Goal: Transaction & Acquisition: Book appointment/travel/reservation

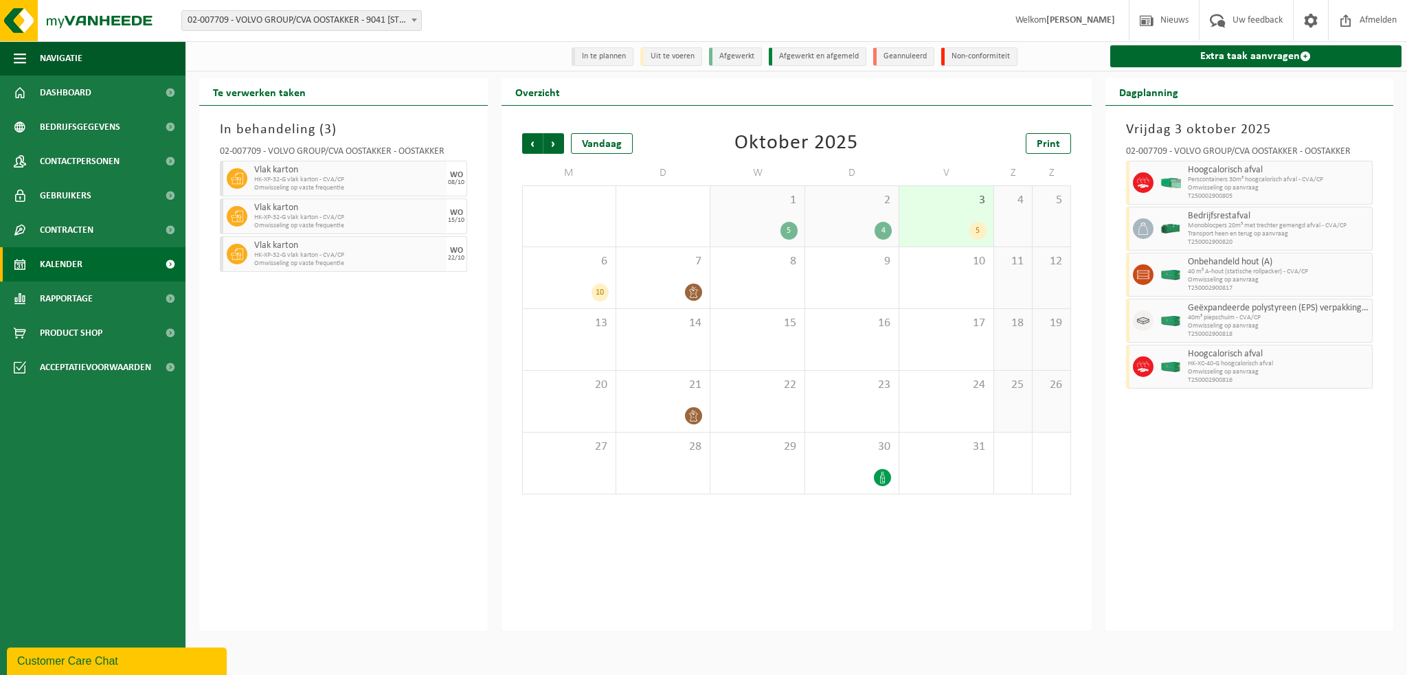
click at [847, 216] on div "2 4" at bounding box center [851, 216] width 93 height 60
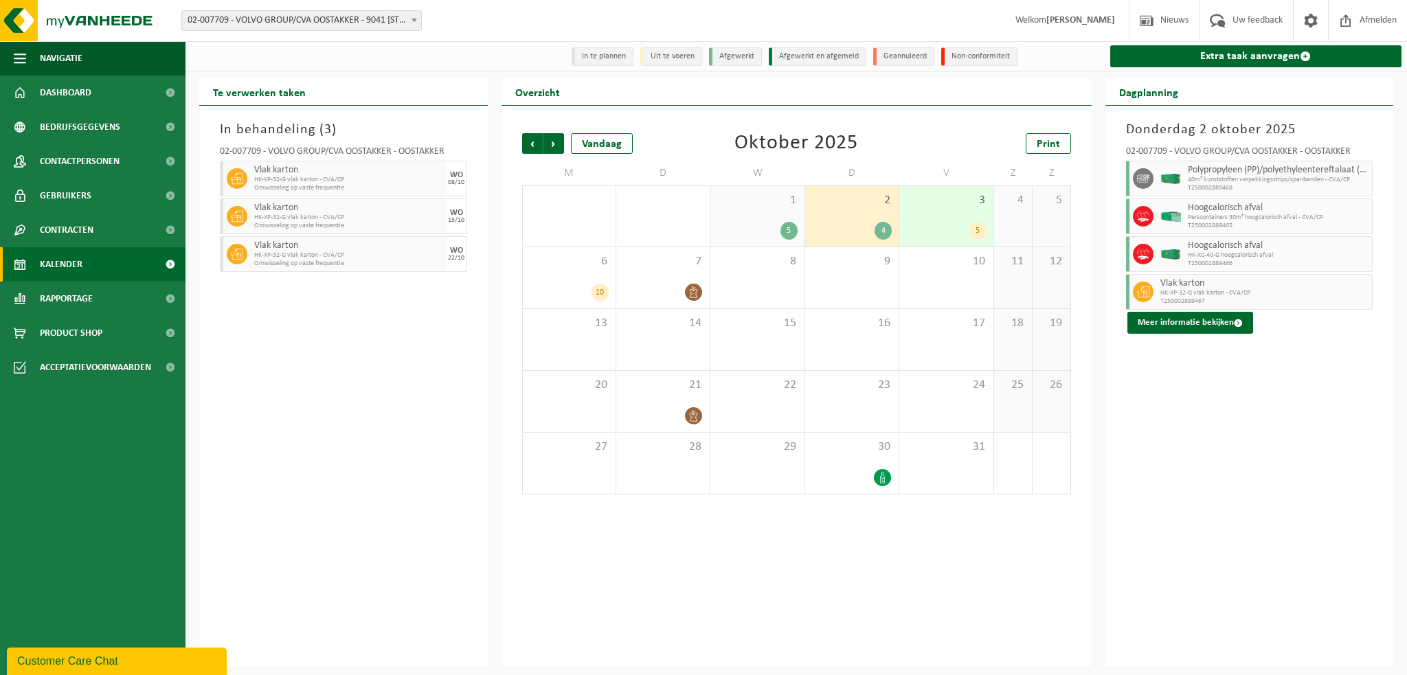
click at [925, 203] on span "3" at bounding box center [946, 200] width 80 height 15
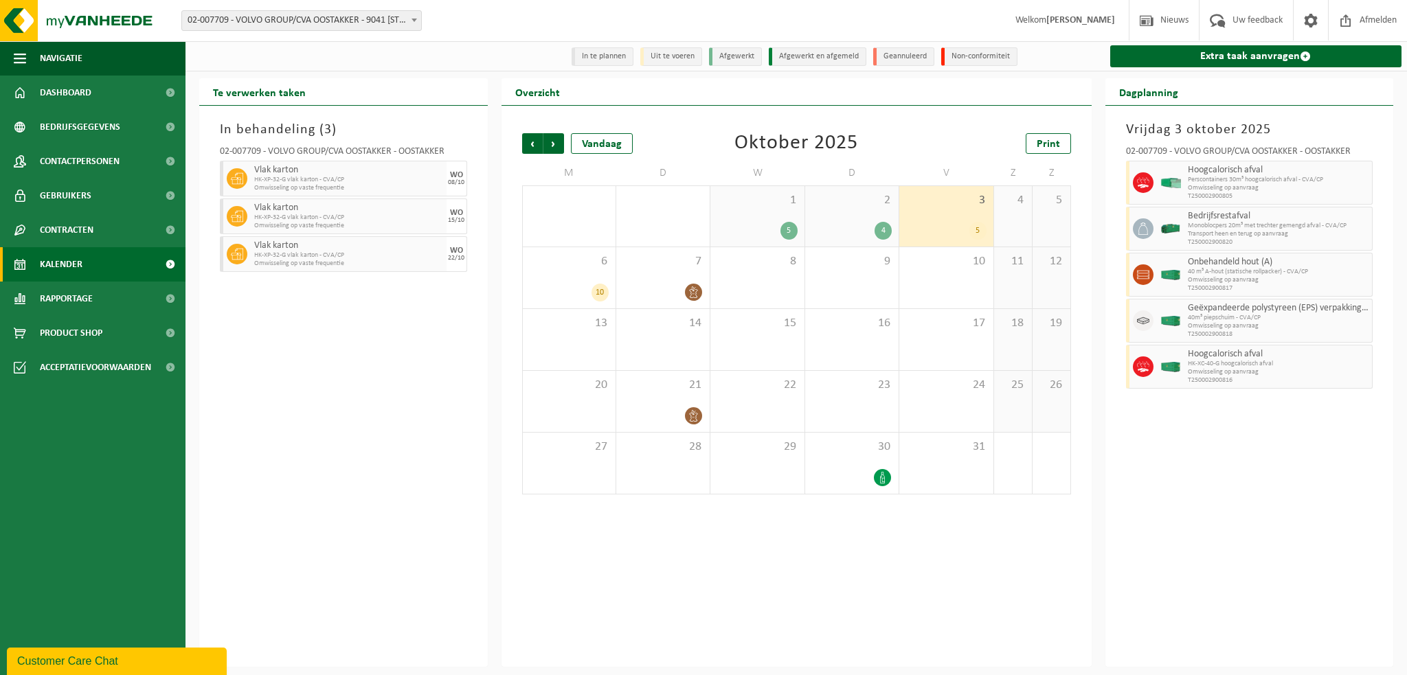
click at [761, 220] on div "1 5" at bounding box center [757, 216] width 93 height 60
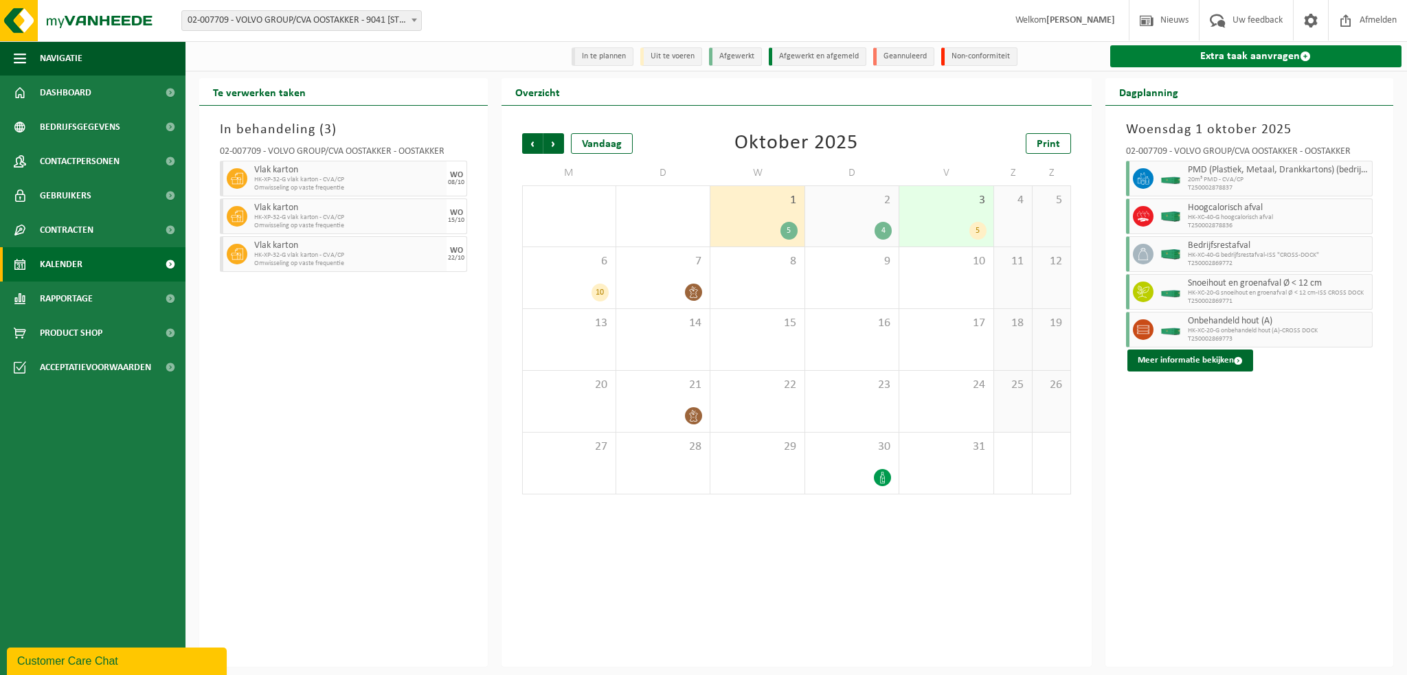
click at [1176, 63] on link "Extra taak aanvragen" at bounding box center [1256, 56] width 292 height 22
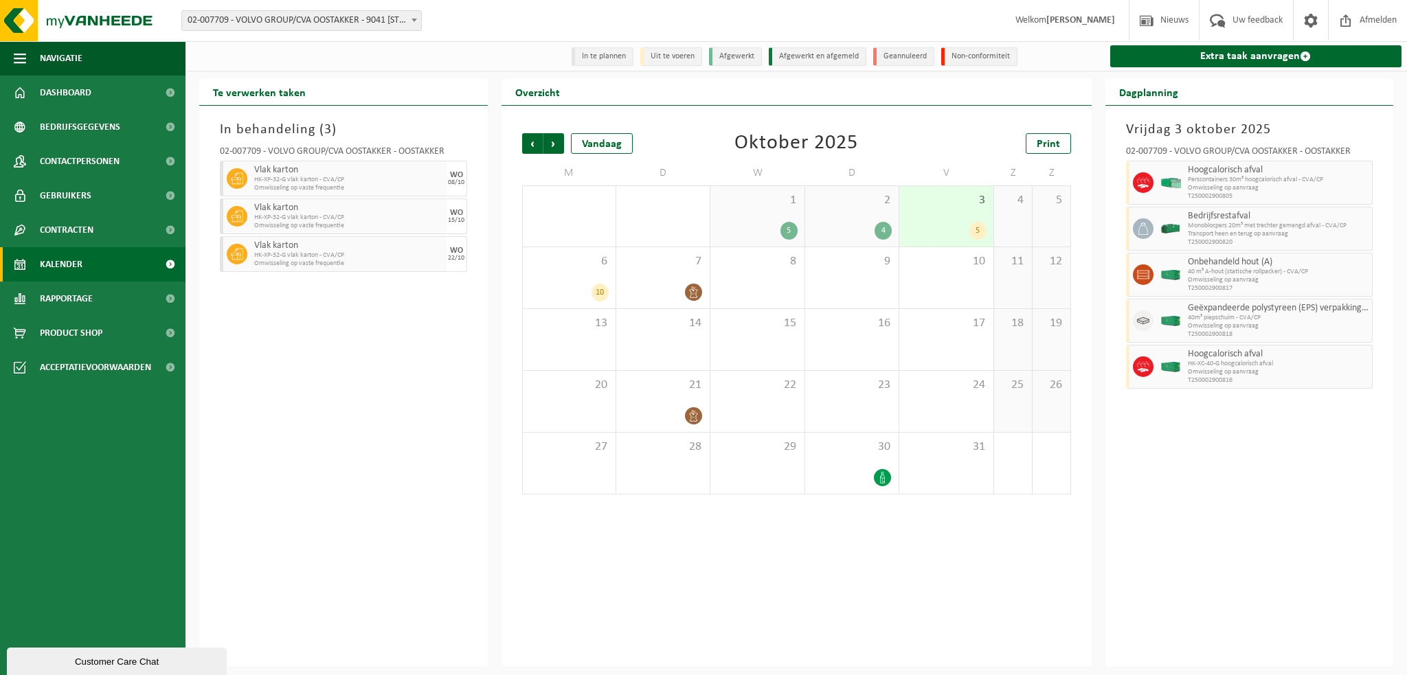
click at [851, 214] on div "2 4" at bounding box center [851, 216] width 93 height 60
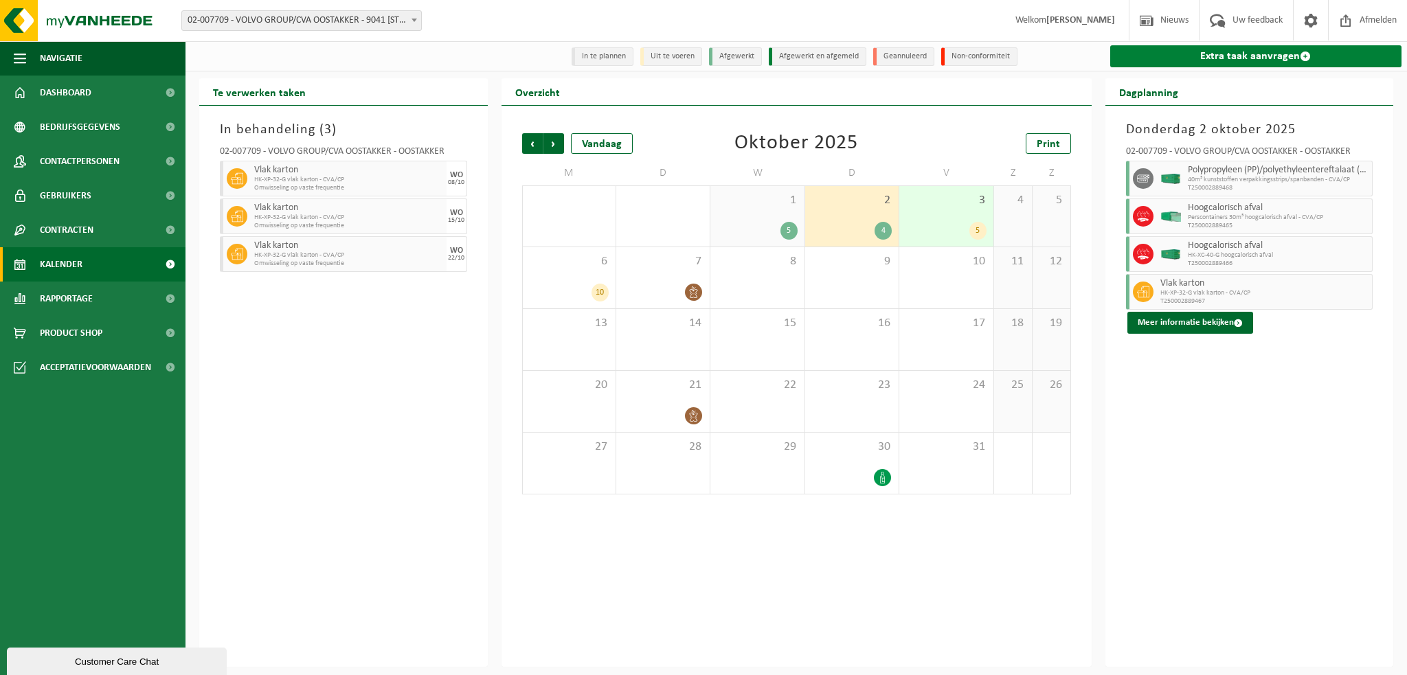
click at [1193, 51] on link "Extra taak aanvragen" at bounding box center [1256, 56] width 292 height 22
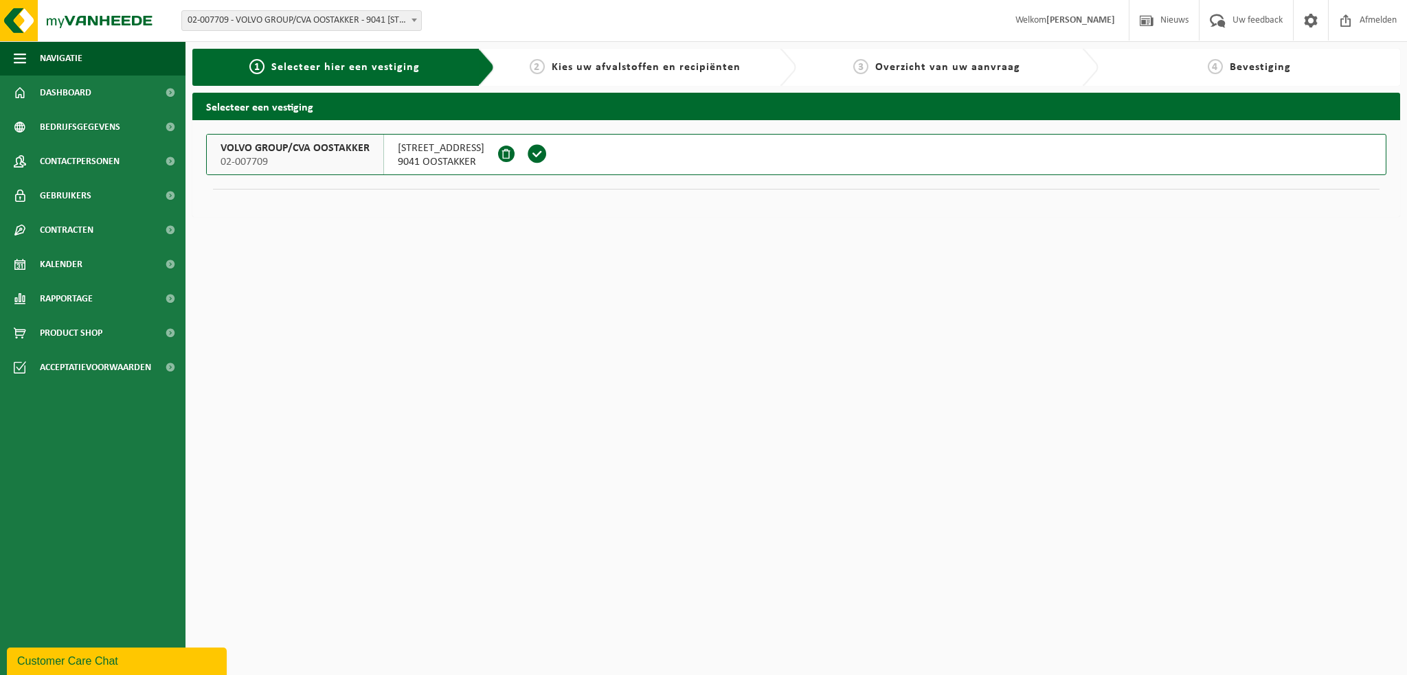
click at [283, 147] on span "VOLVO GROUP/CVA OOSTAKKER" at bounding box center [295, 149] width 149 height 14
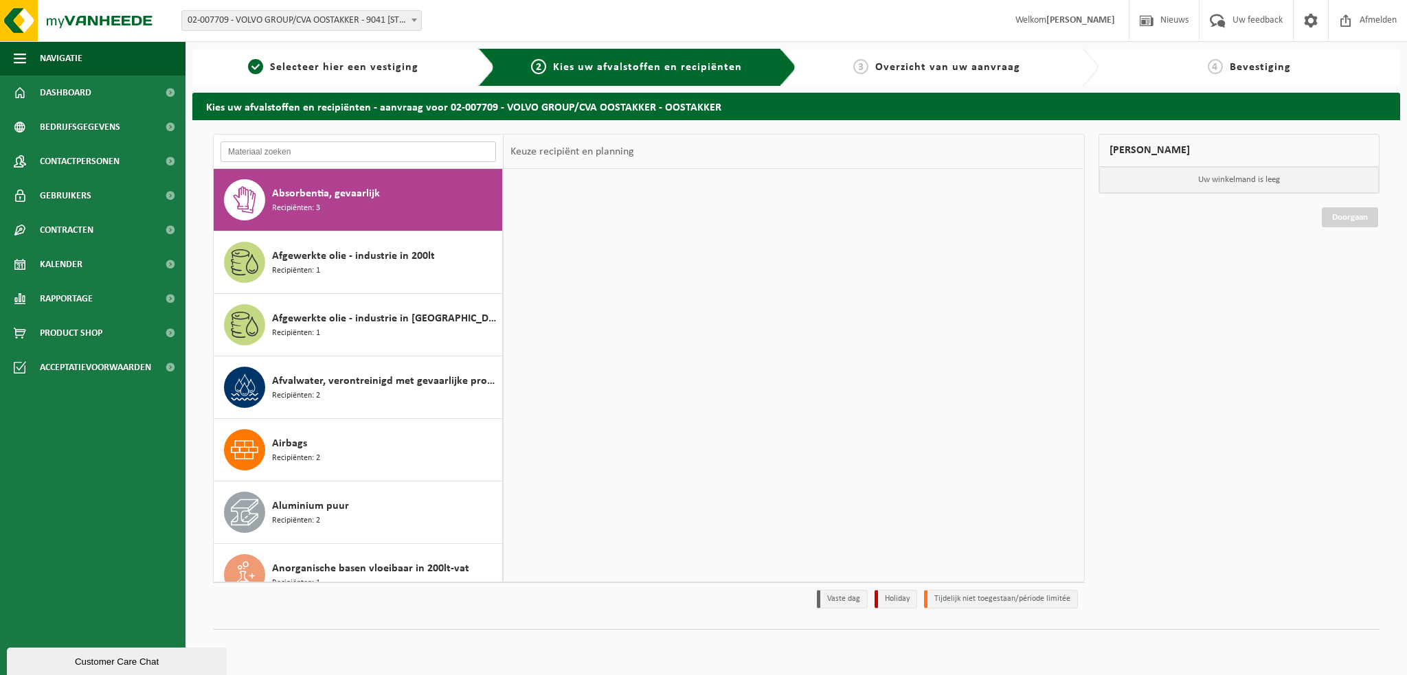
click at [274, 152] on input "text" at bounding box center [359, 152] width 276 height 21
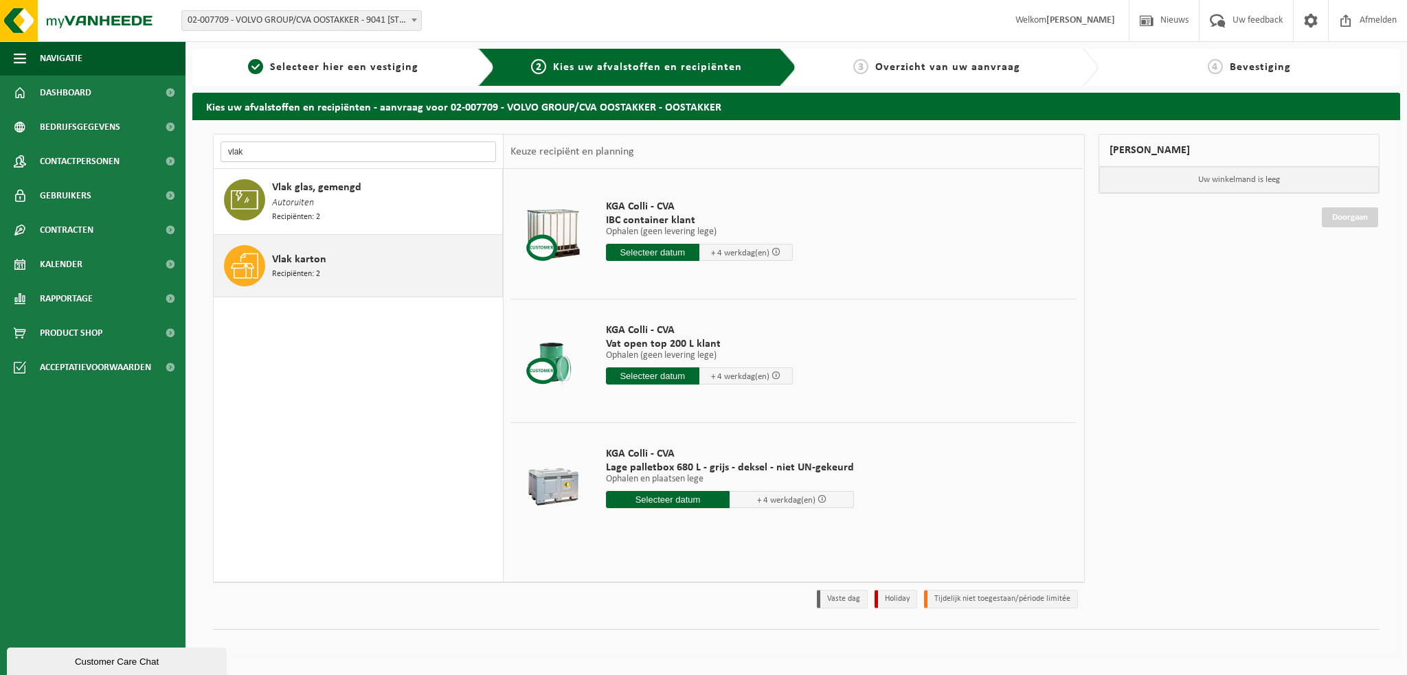
type input "vlak"
click at [305, 258] on span "Vlak karton" at bounding box center [299, 260] width 54 height 16
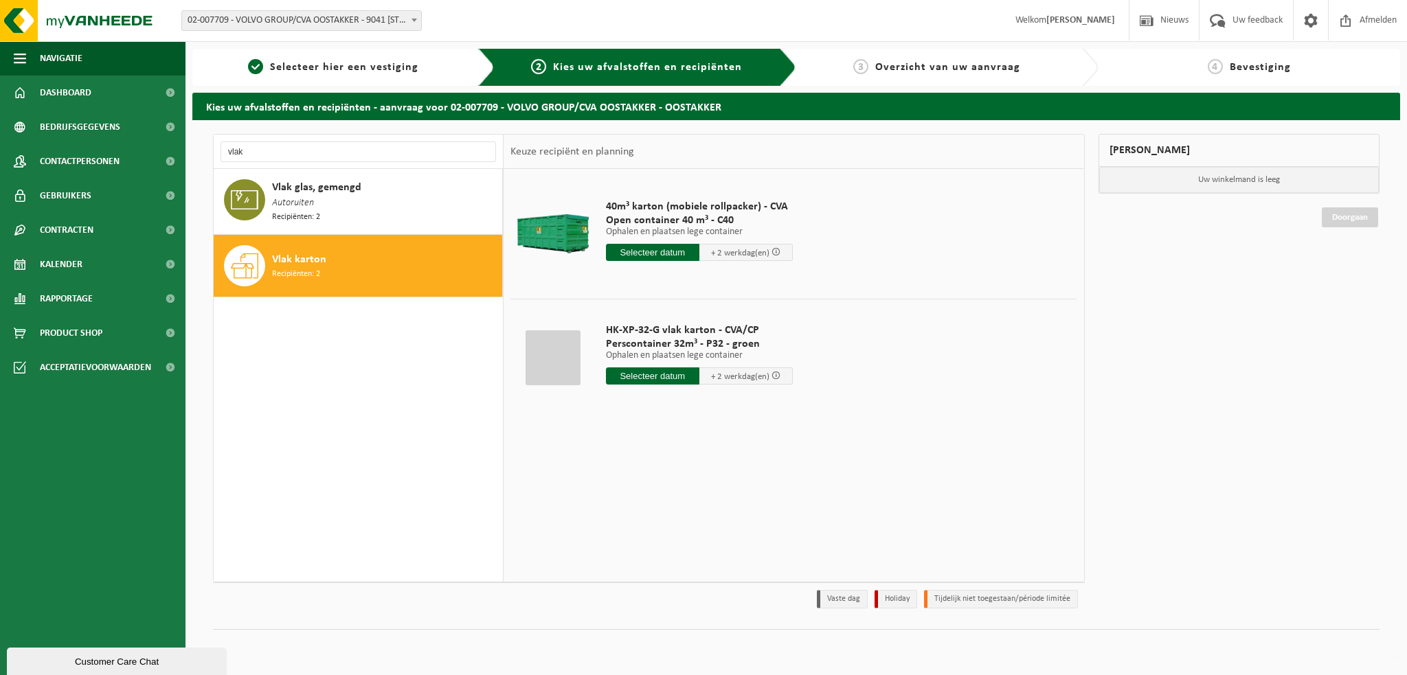
click at [311, 268] on span "Recipiënten: 2" at bounding box center [296, 274] width 48 height 13
click at [642, 375] on input "text" at bounding box center [652, 376] width 93 height 17
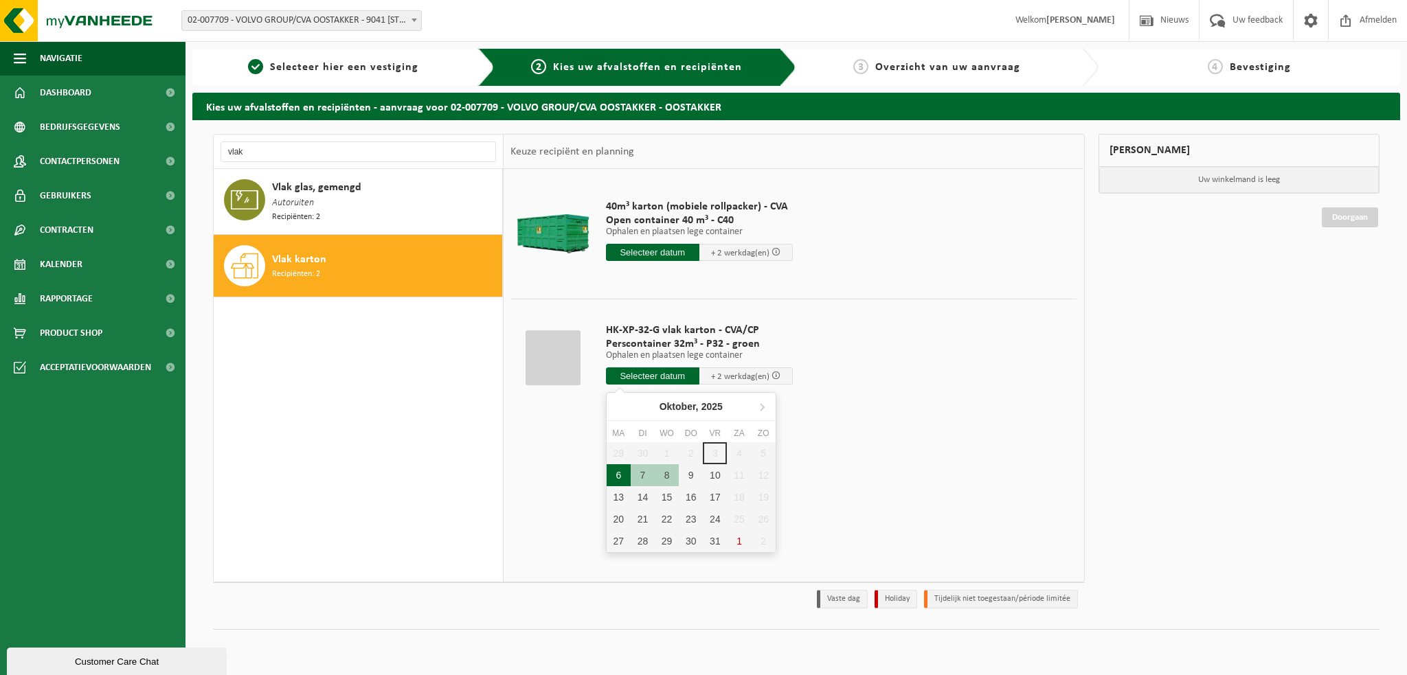
click at [619, 478] on div "6" at bounding box center [619, 476] width 24 height 22
type input "Van 2025-10-06"
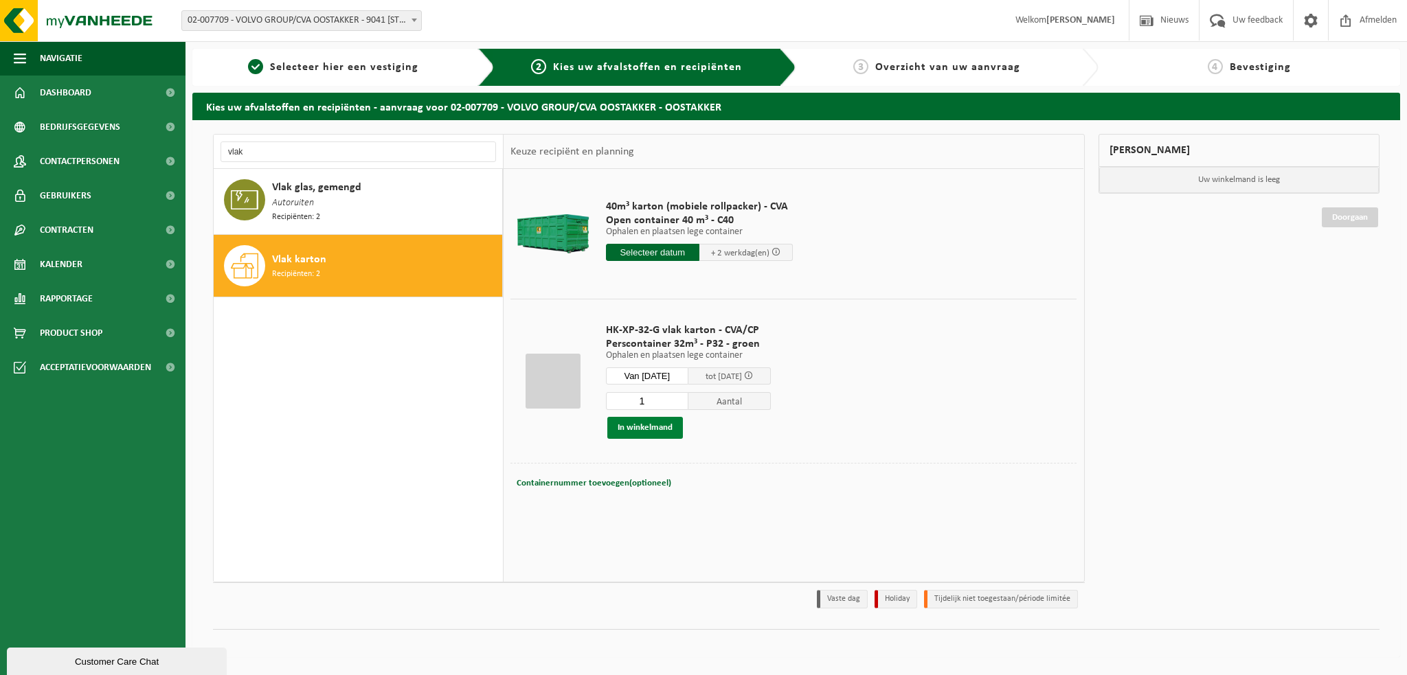
click at [618, 428] on button "In winkelmand" at bounding box center [645, 428] width 76 height 22
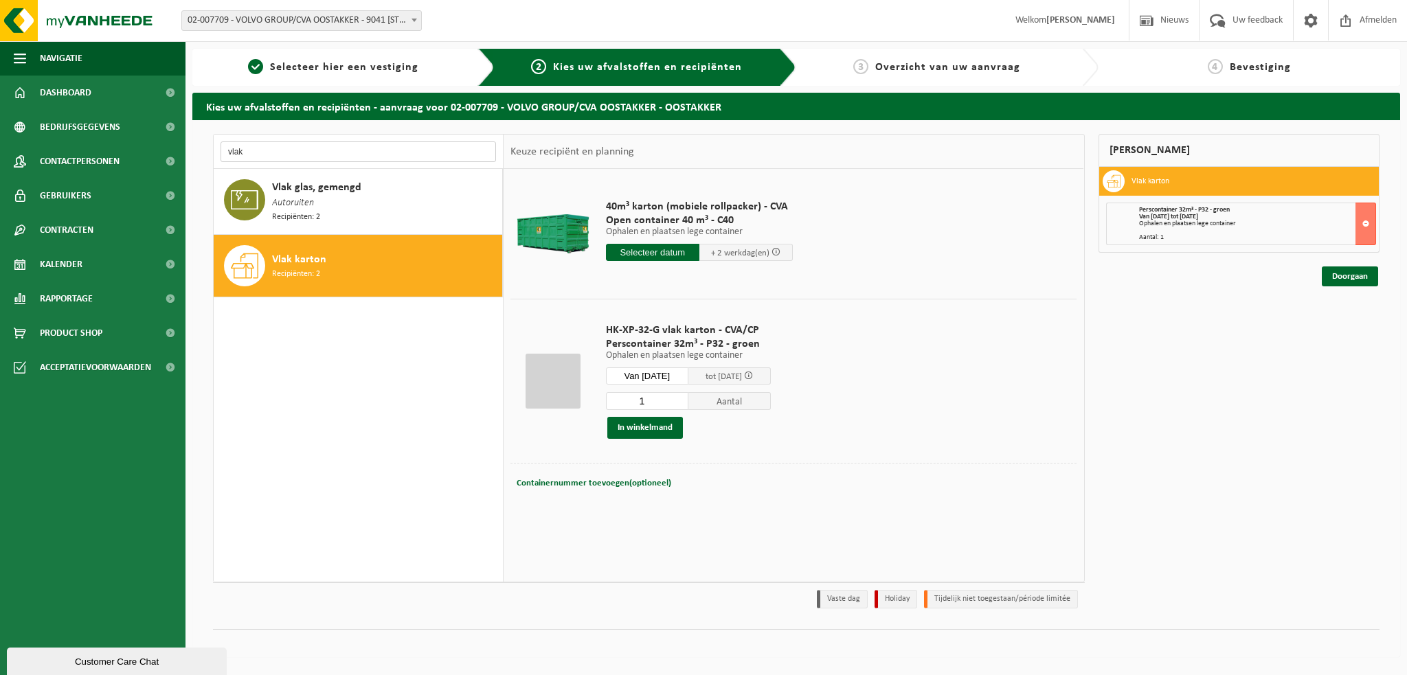
click at [250, 150] on input "vlak" at bounding box center [359, 152] width 276 height 21
type input "v"
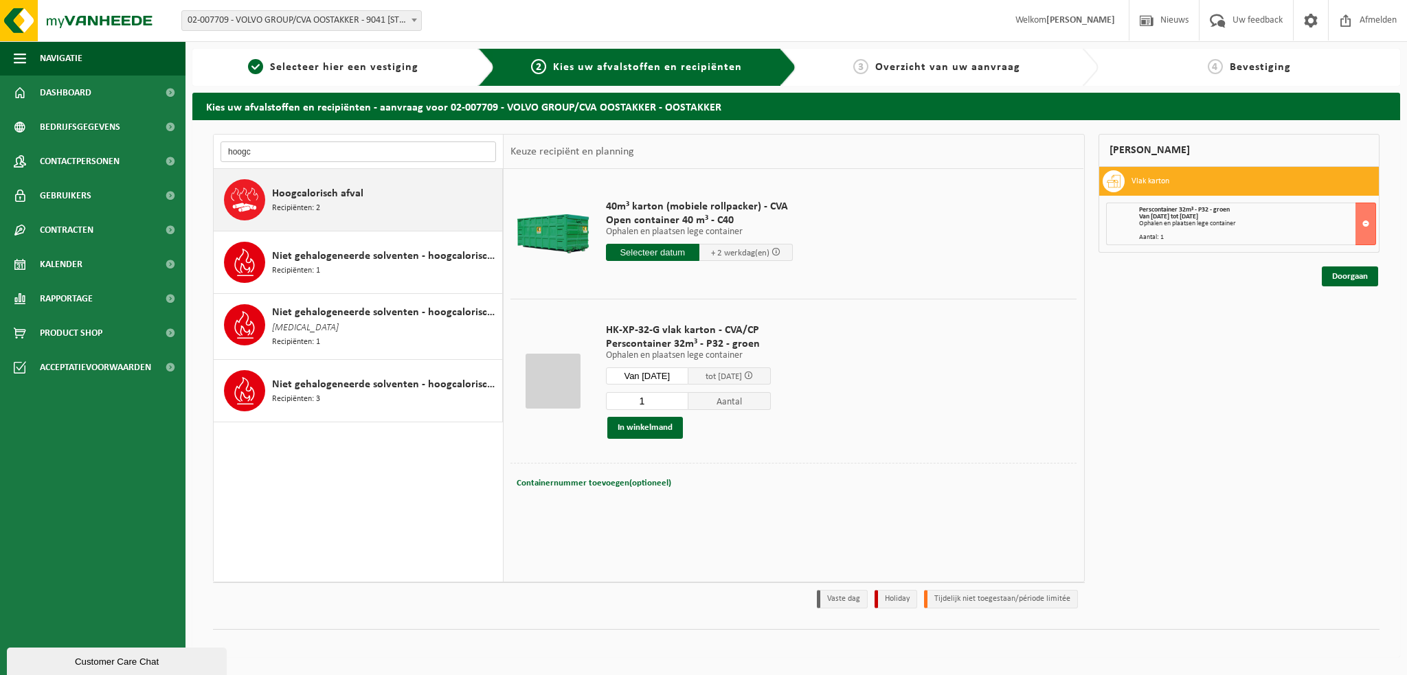
type input "hoogc"
click at [288, 203] on span "Recipiënten: 2" at bounding box center [296, 208] width 48 height 13
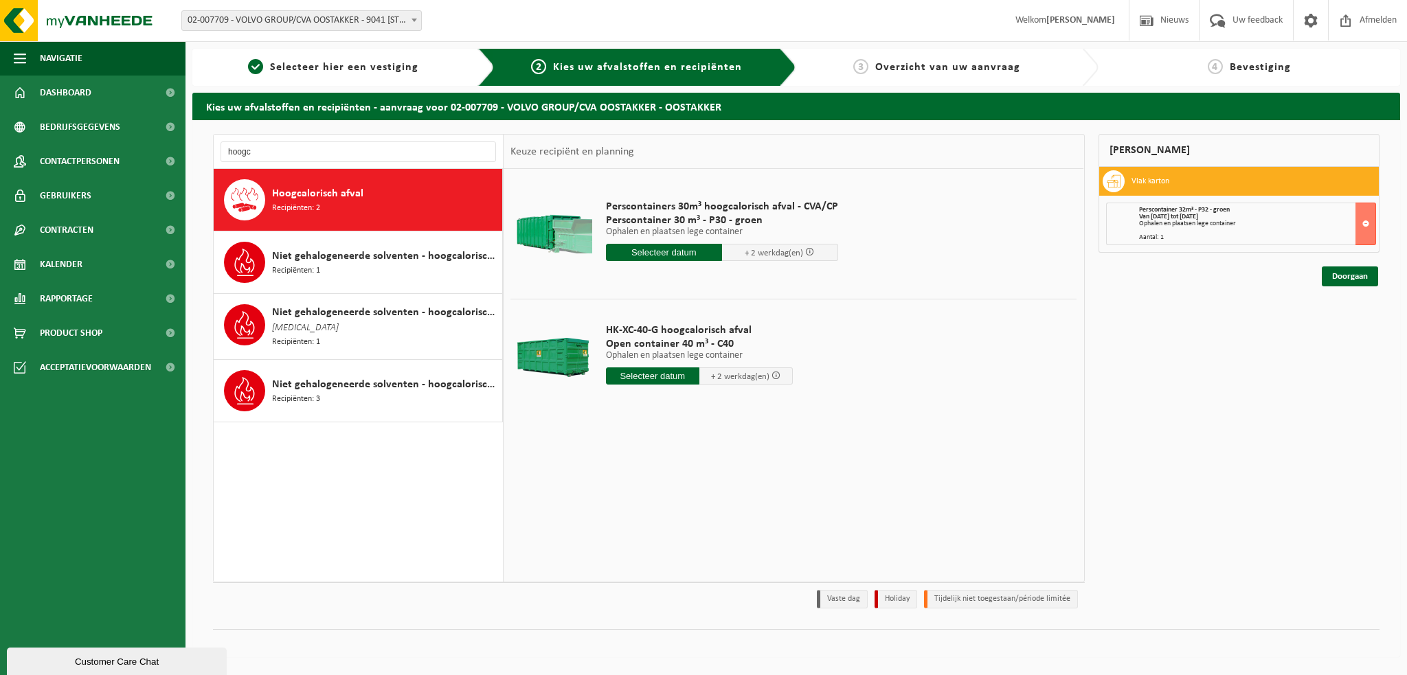
click at [650, 375] on input "text" at bounding box center [652, 376] width 93 height 17
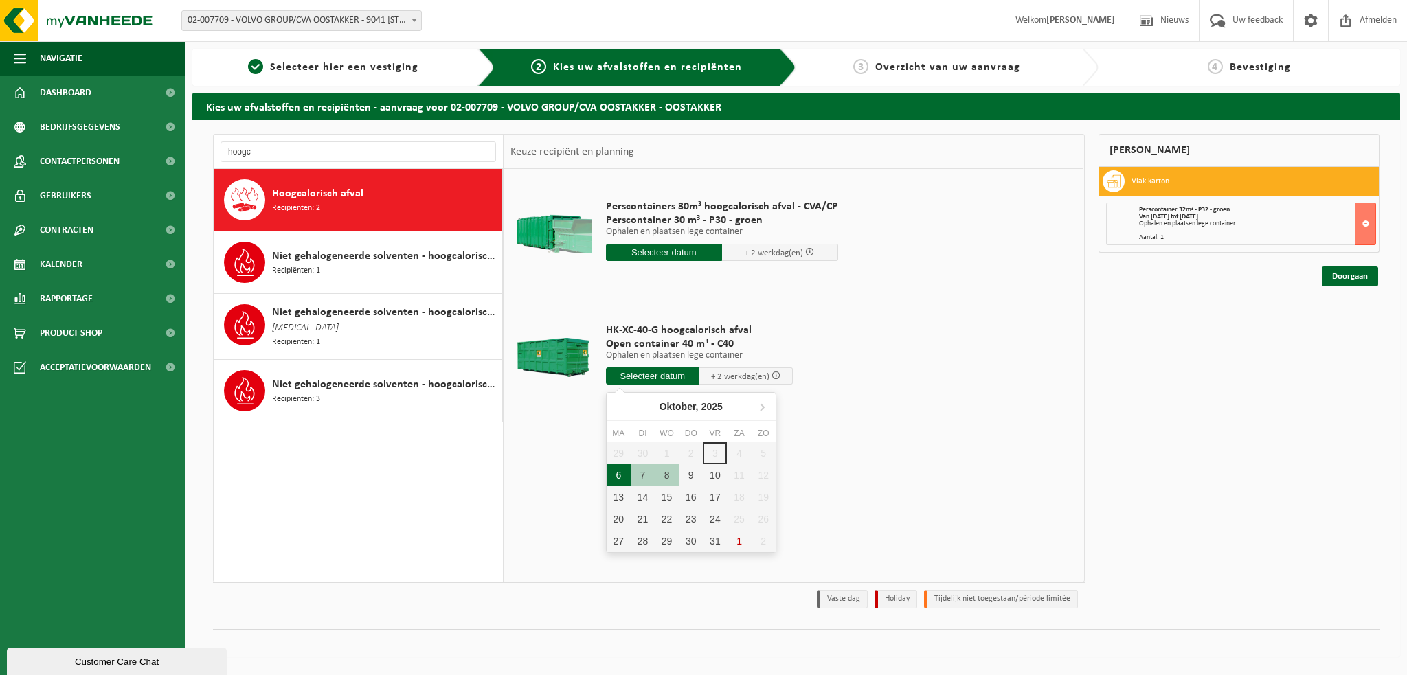
click at [619, 476] on div "6" at bounding box center [619, 476] width 24 height 22
type input "Van [DATE]"
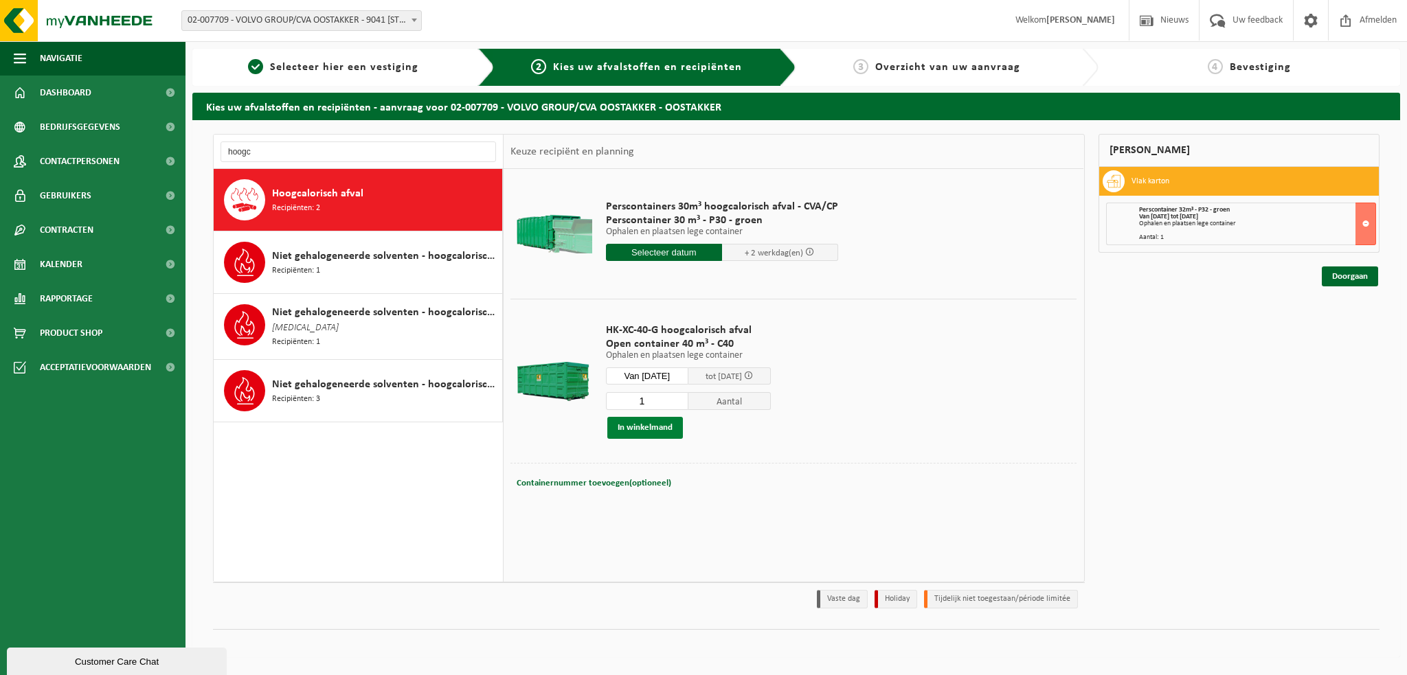
click at [621, 428] on button "In winkelmand" at bounding box center [645, 428] width 76 height 22
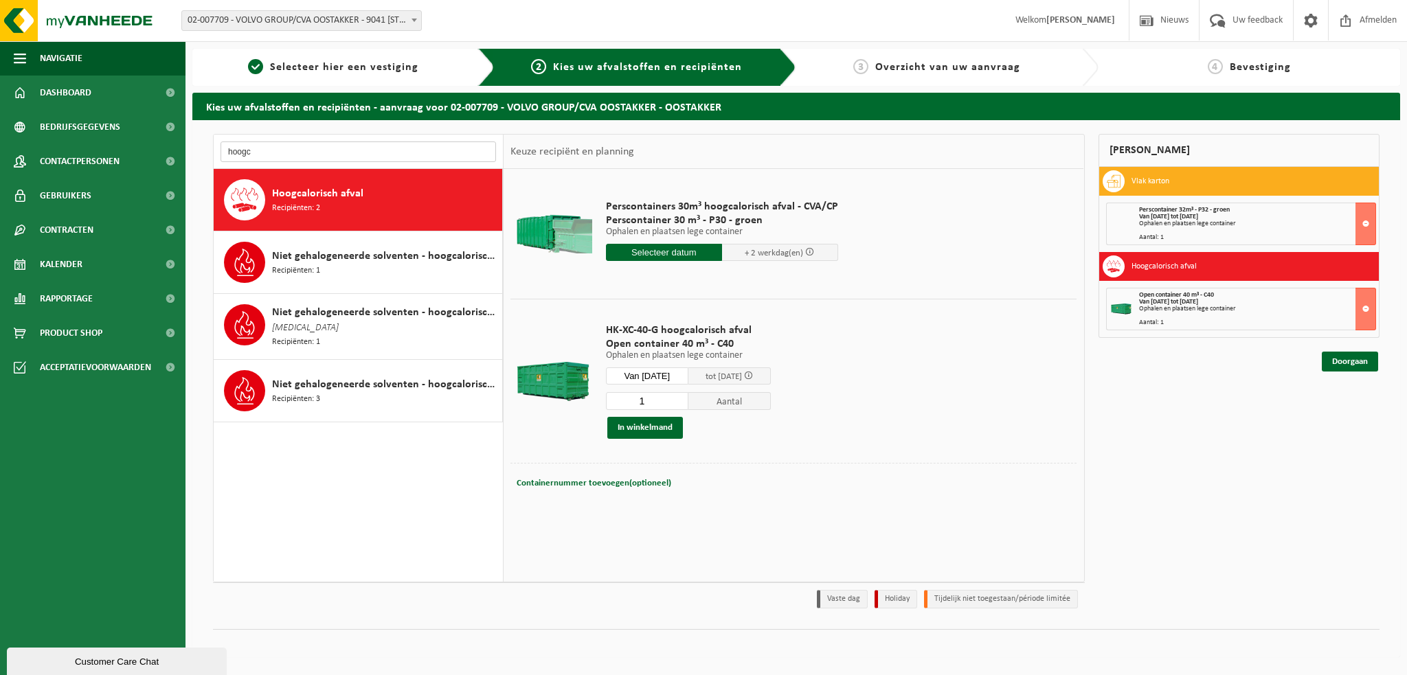
click at [271, 148] on input "hoogc" at bounding box center [359, 152] width 276 height 21
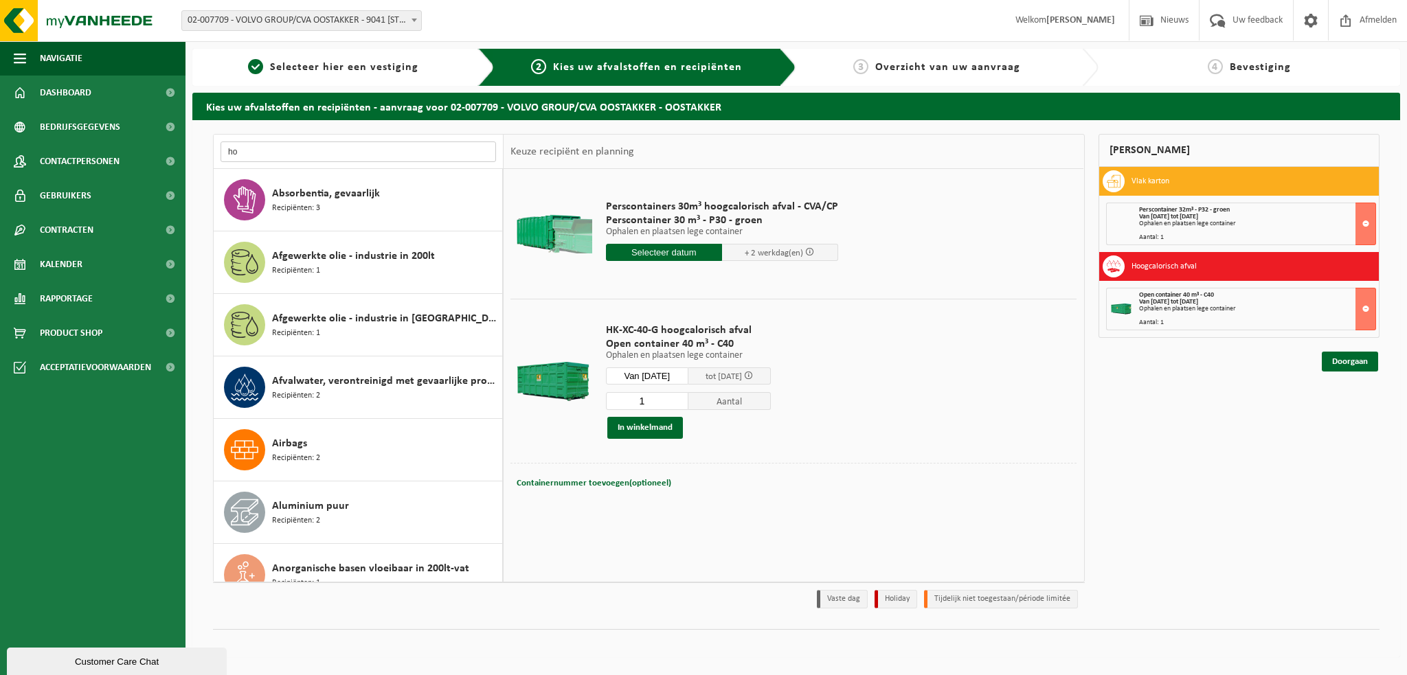
type input "h"
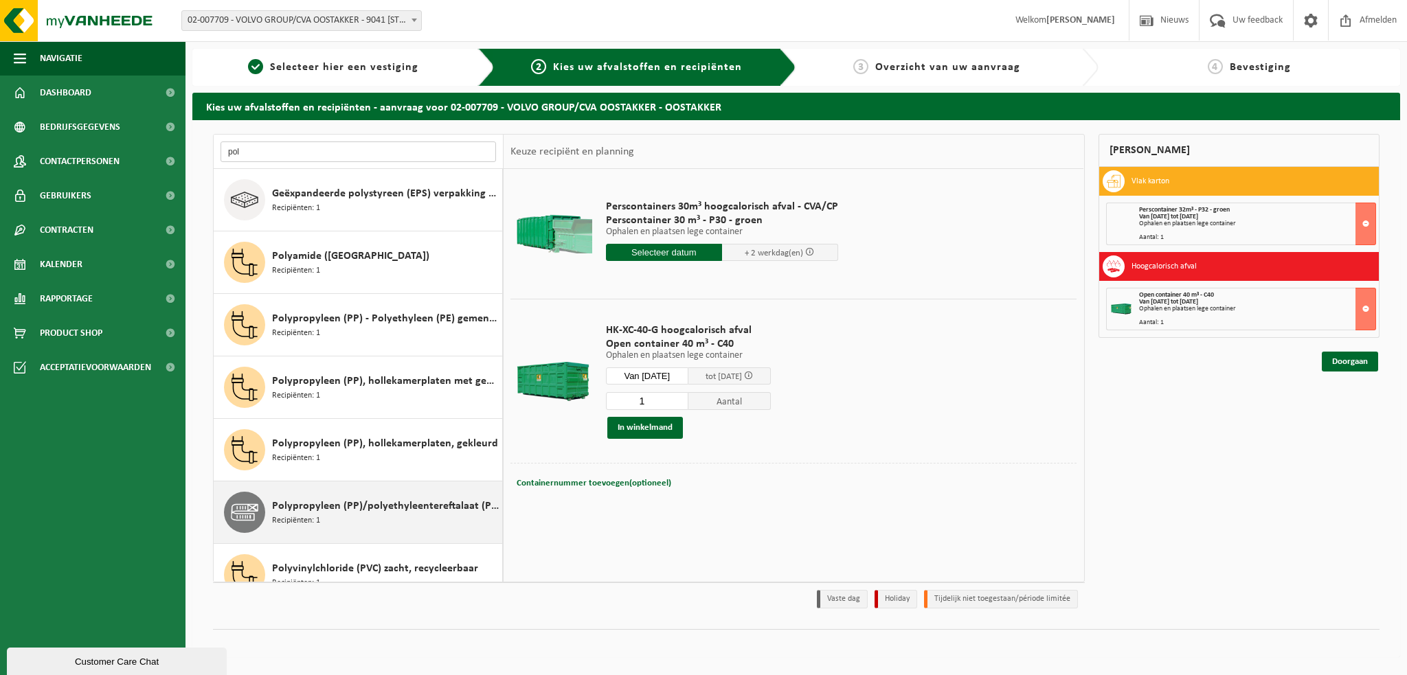
type input "pol"
click at [335, 510] on span "Polypropyleen (PP)/polyethyleentereftalaat (PET) spanbanden" at bounding box center [385, 506] width 227 height 16
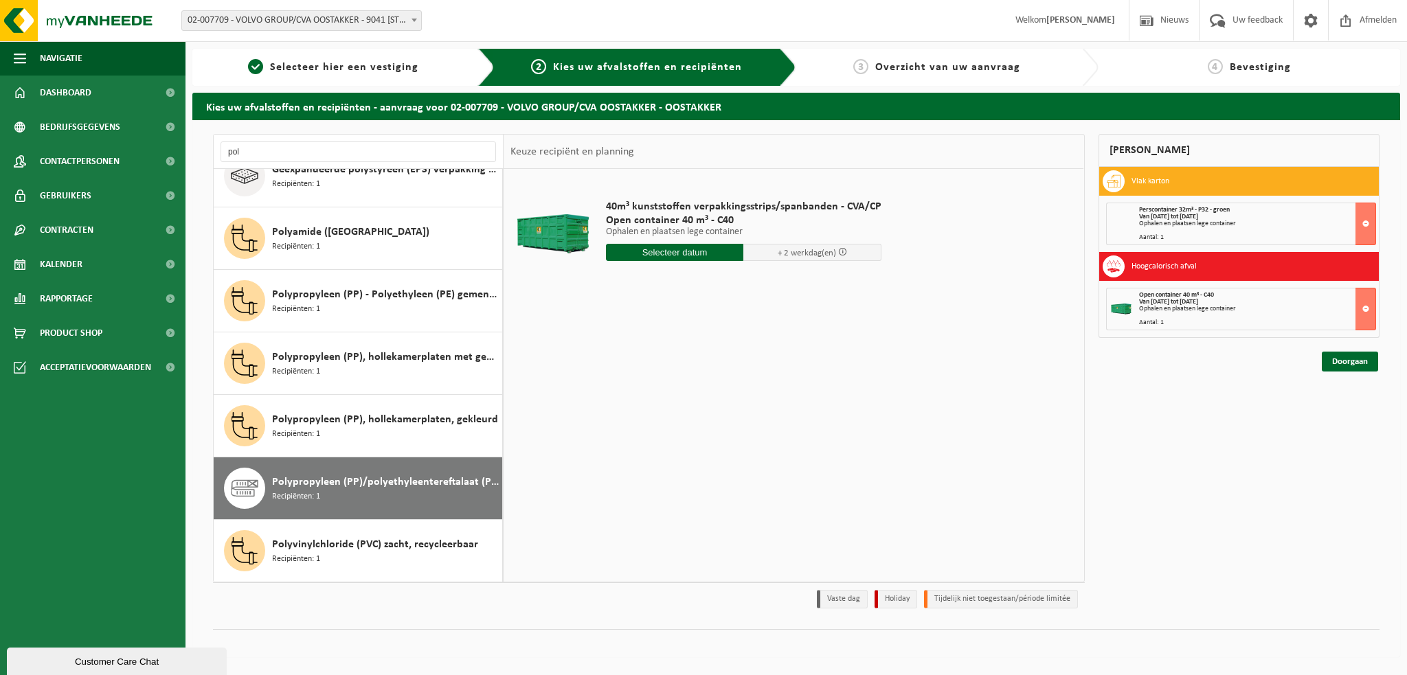
click at [656, 253] on input "text" at bounding box center [675, 252] width 138 height 17
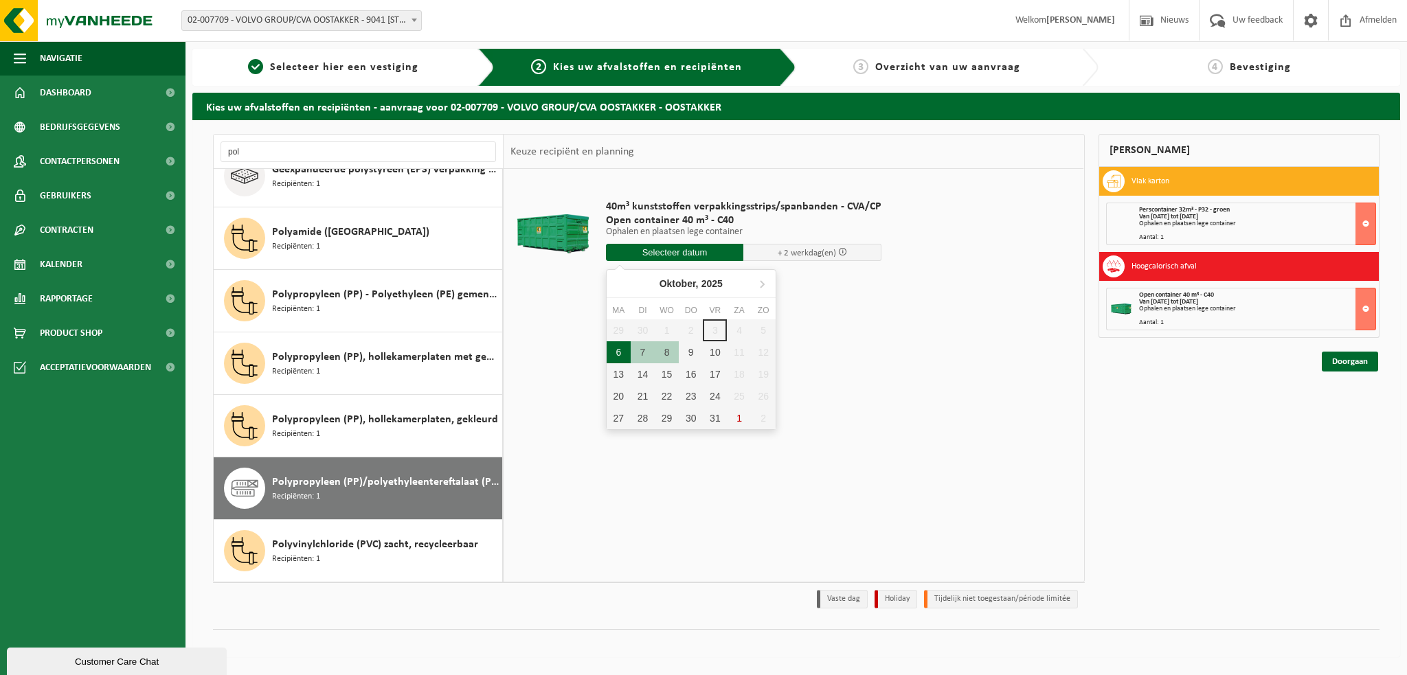
click at [613, 351] on div "6" at bounding box center [619, 353] width 24 height 22
type input "Van [DATE]"
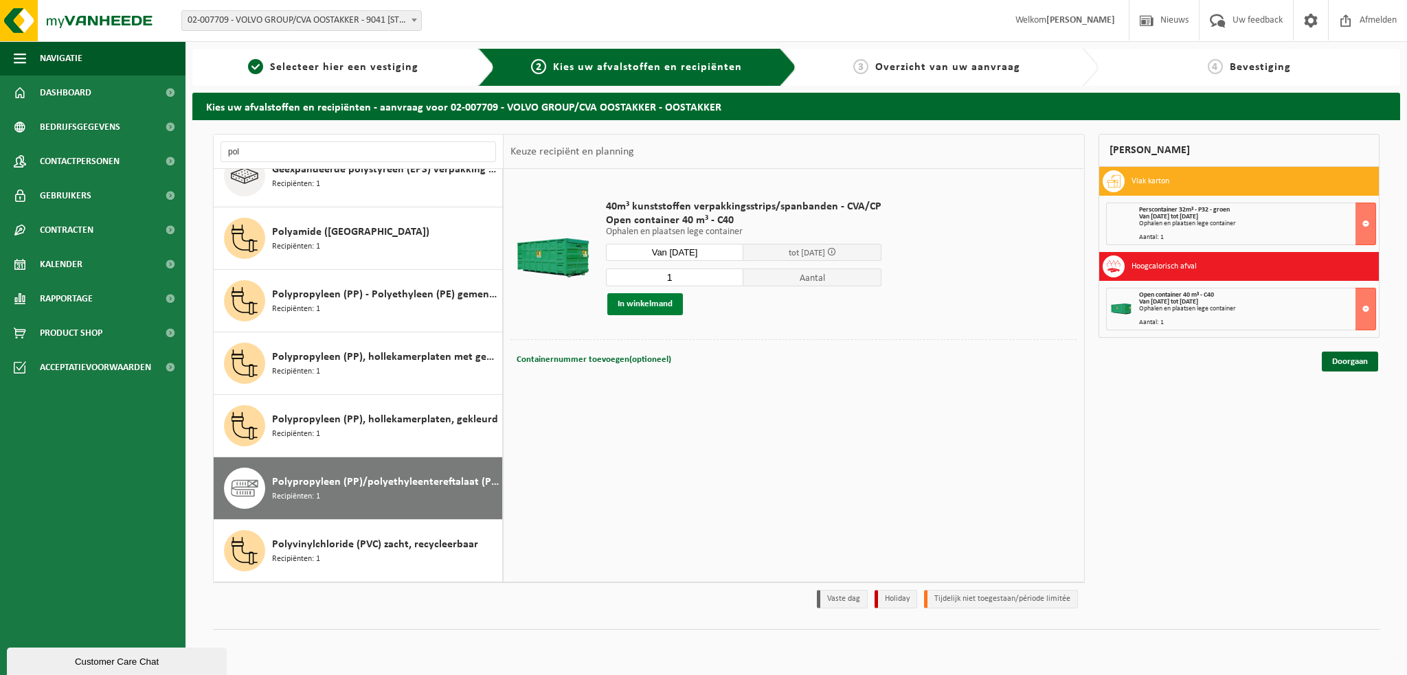
click at [632, 311] on button "In winkelmand" at bounding box center [645, 304] width 76 height 22
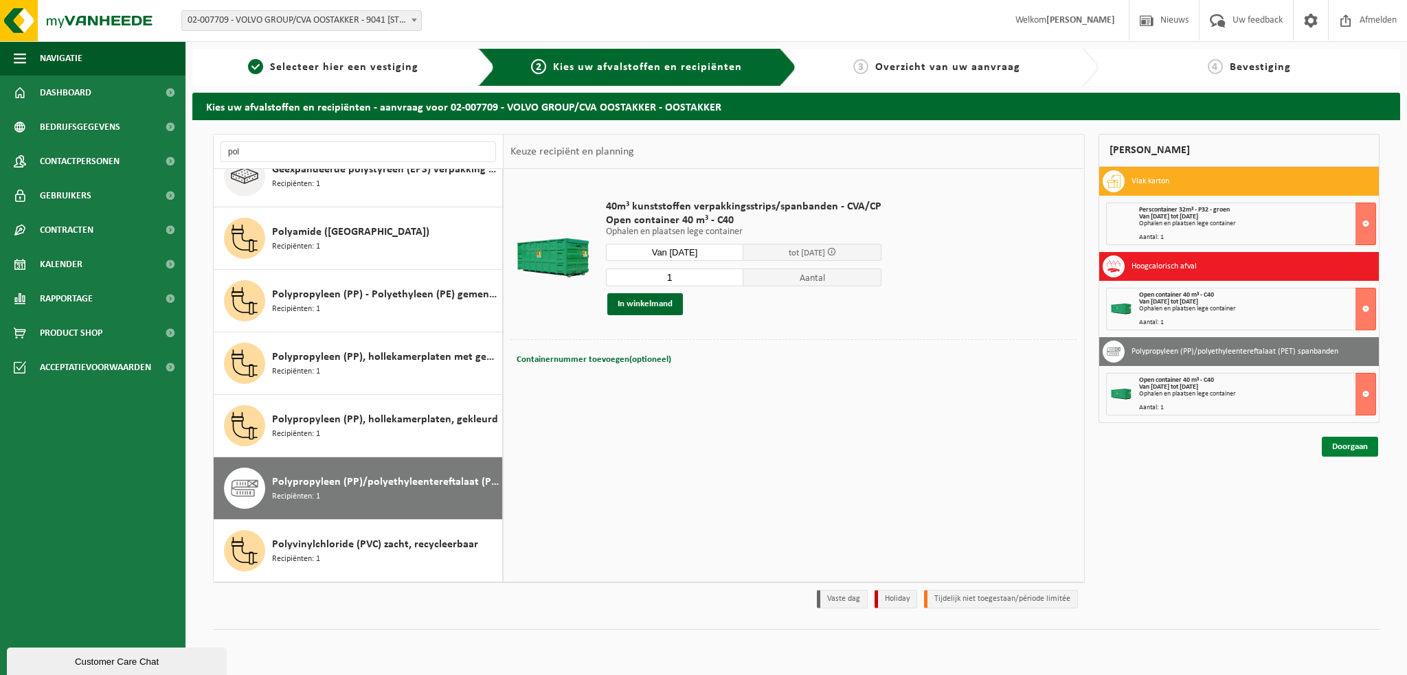
click at [1345, 445] on link "Doorgaan" at bounding box center [1350, 447] width 56 height 20
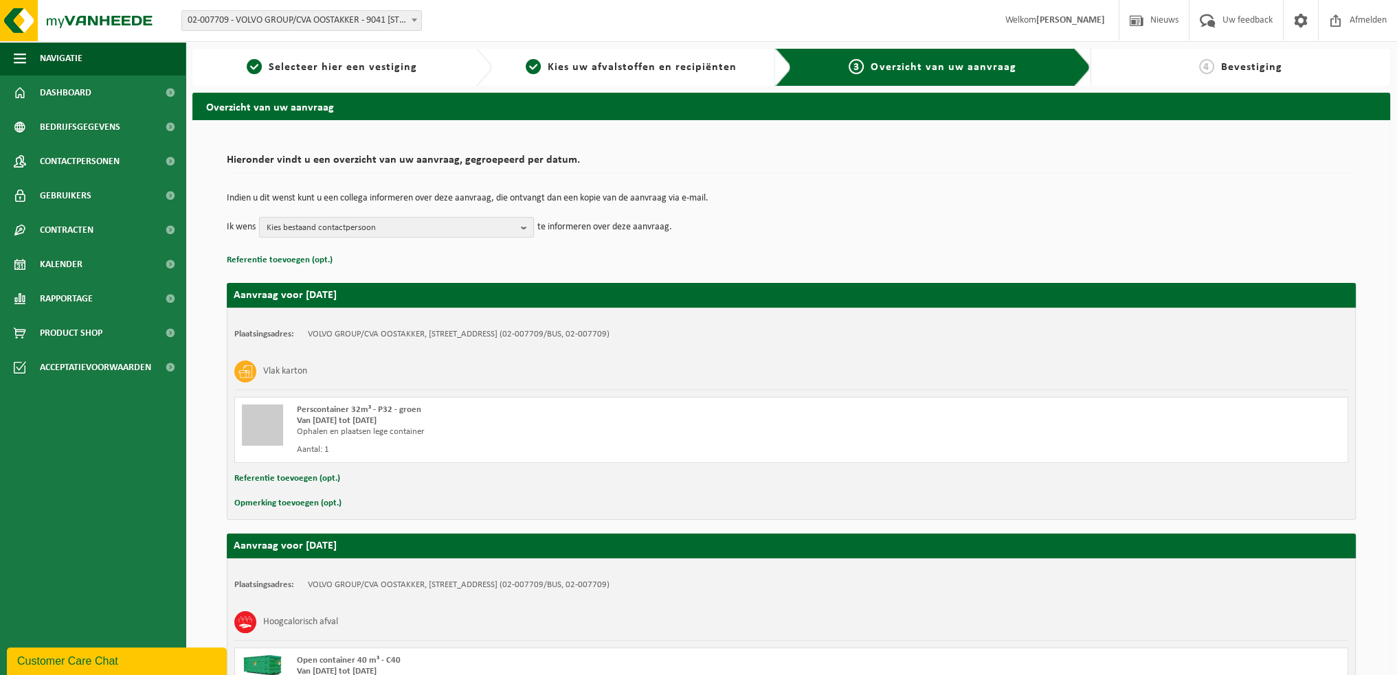
click at [518, 227] on button "Kies bestaand contactpersoon" at bounding box center [396, 227] width 275 height 21
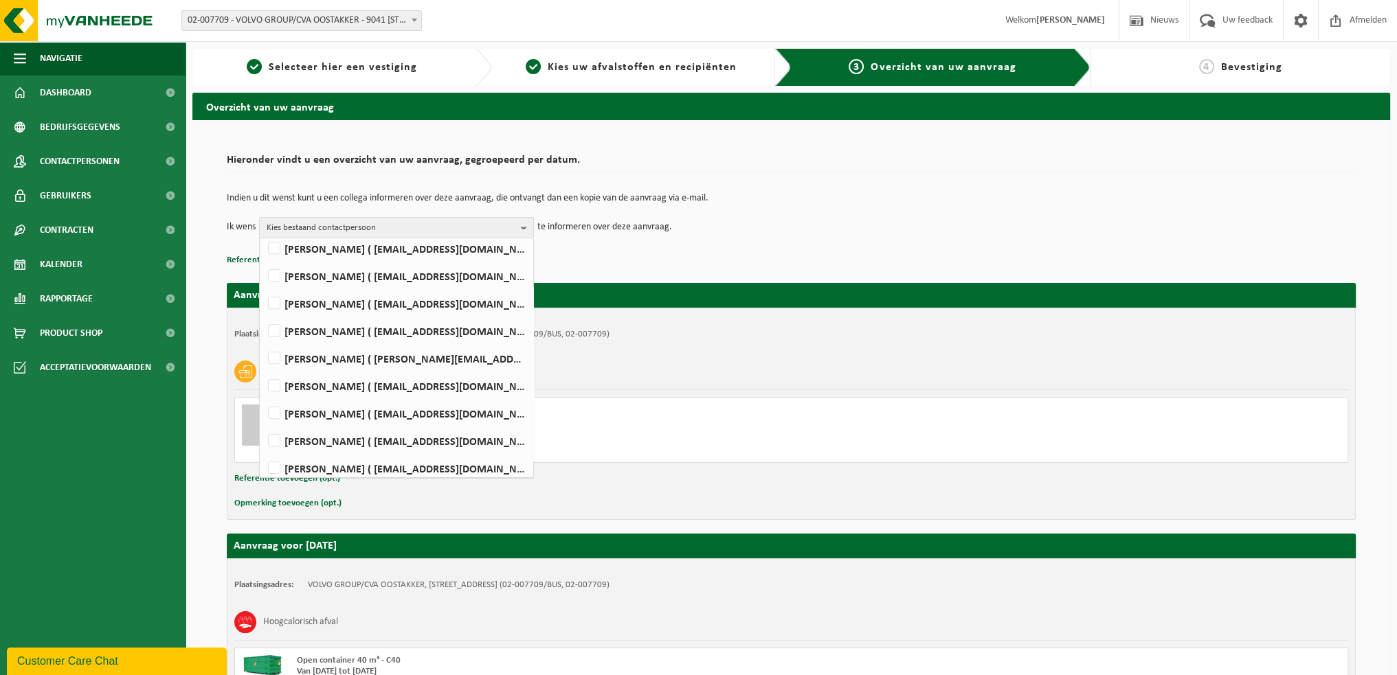
scroll to position [831, 0]
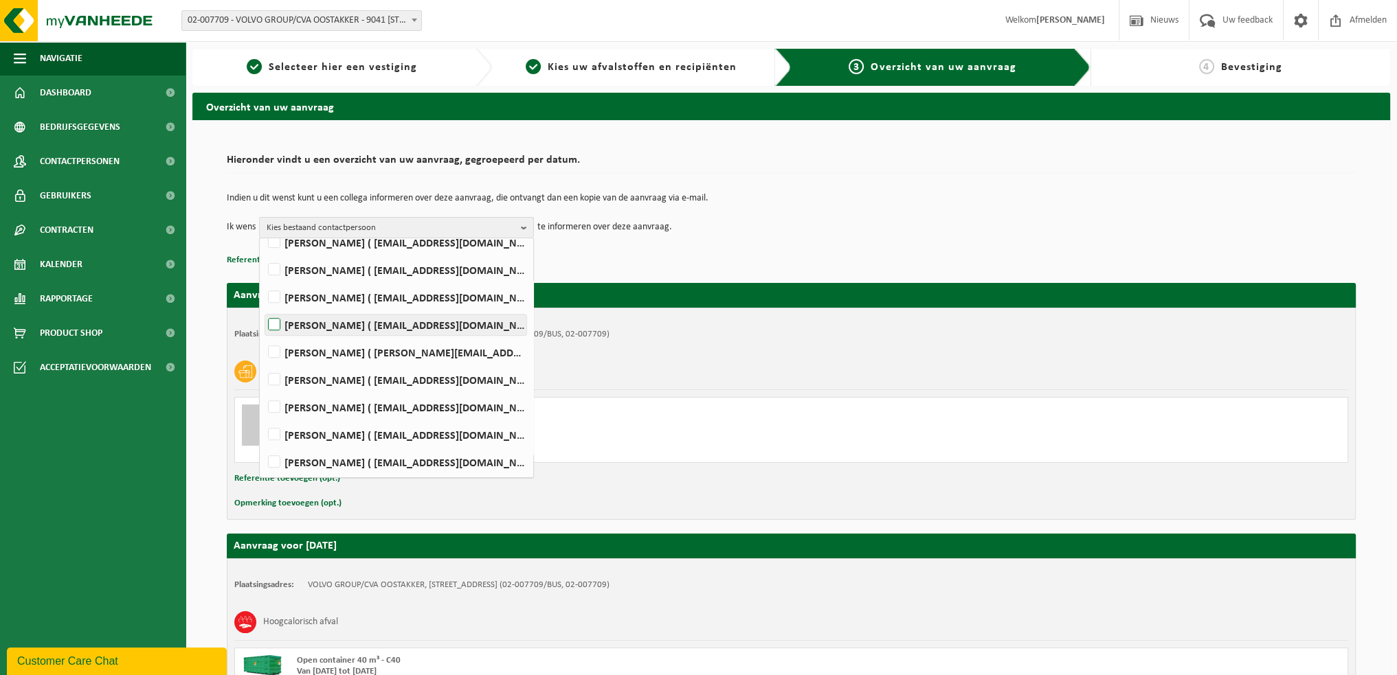
click at [275, 326] on label "WIM VEIRMAN ( wim.veirman@volvo.com )" at bounding box center [395, 325] width 261 height 21
click at [263, 308] on input "WIM VEIRMAN ( wim.veirman@volvo.com )" at bounding box center [263, 307] width 1 height 1
checkbox input "true"
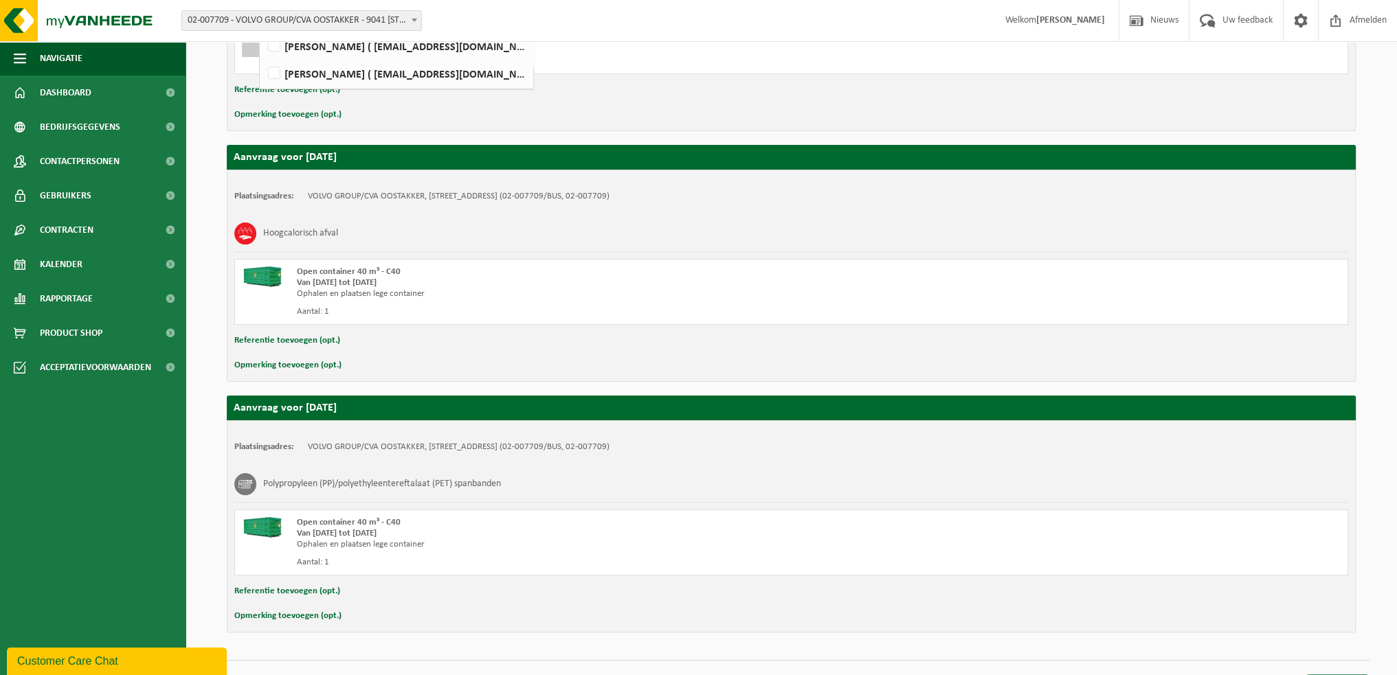
scroll to position [413, 0]
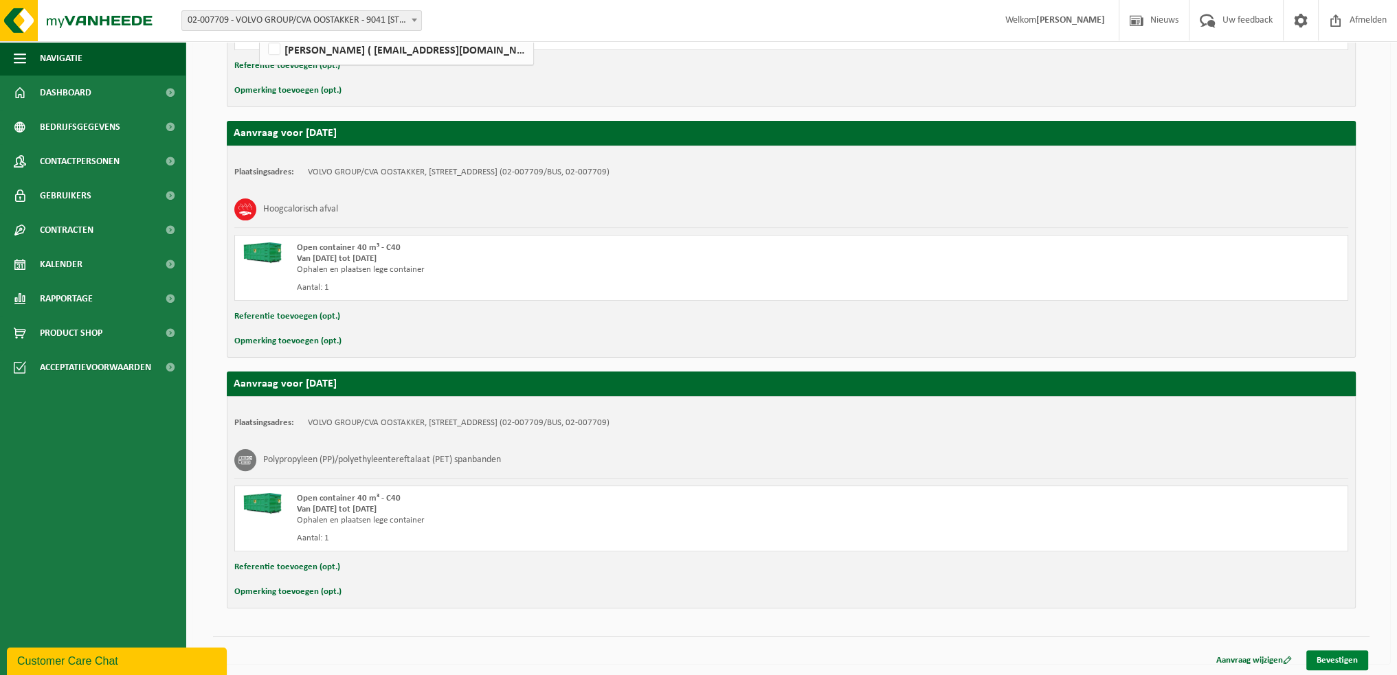
click at [1325, 654] on link "Bevestigen" at bounding box center [1337, 661] width 62 height 20
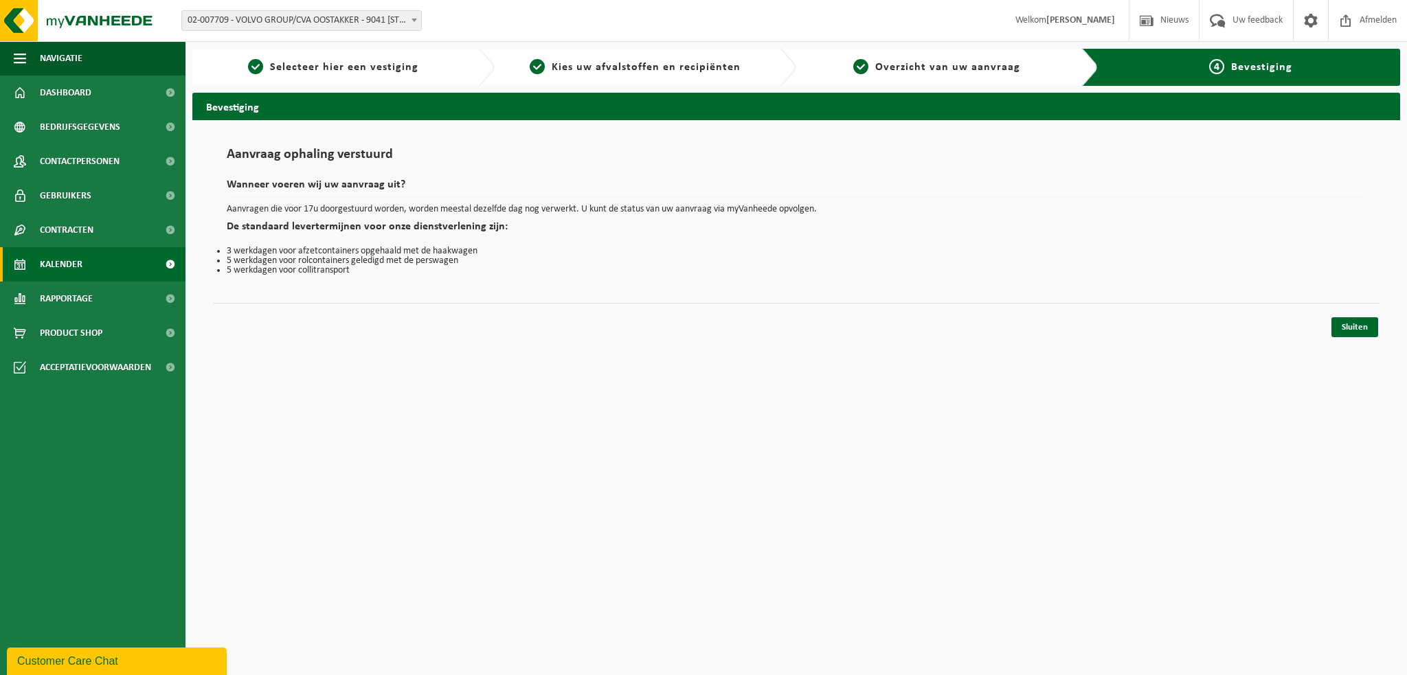
click at [78, 263] on span "Kalender" at bounding box center [61, 264] width 43 height 34
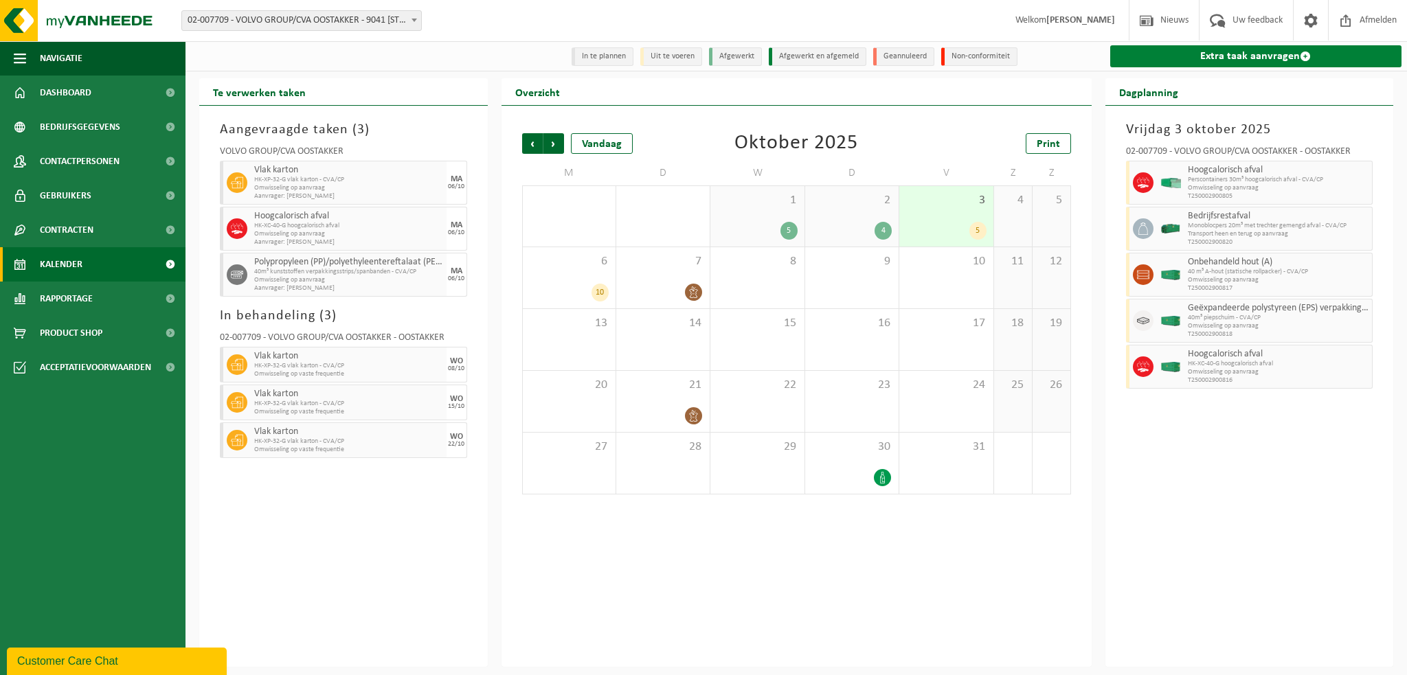
click at [1200, 55] on link "Extra taak aanvragen" at bounding box center [1256, 56] width 292 height 22
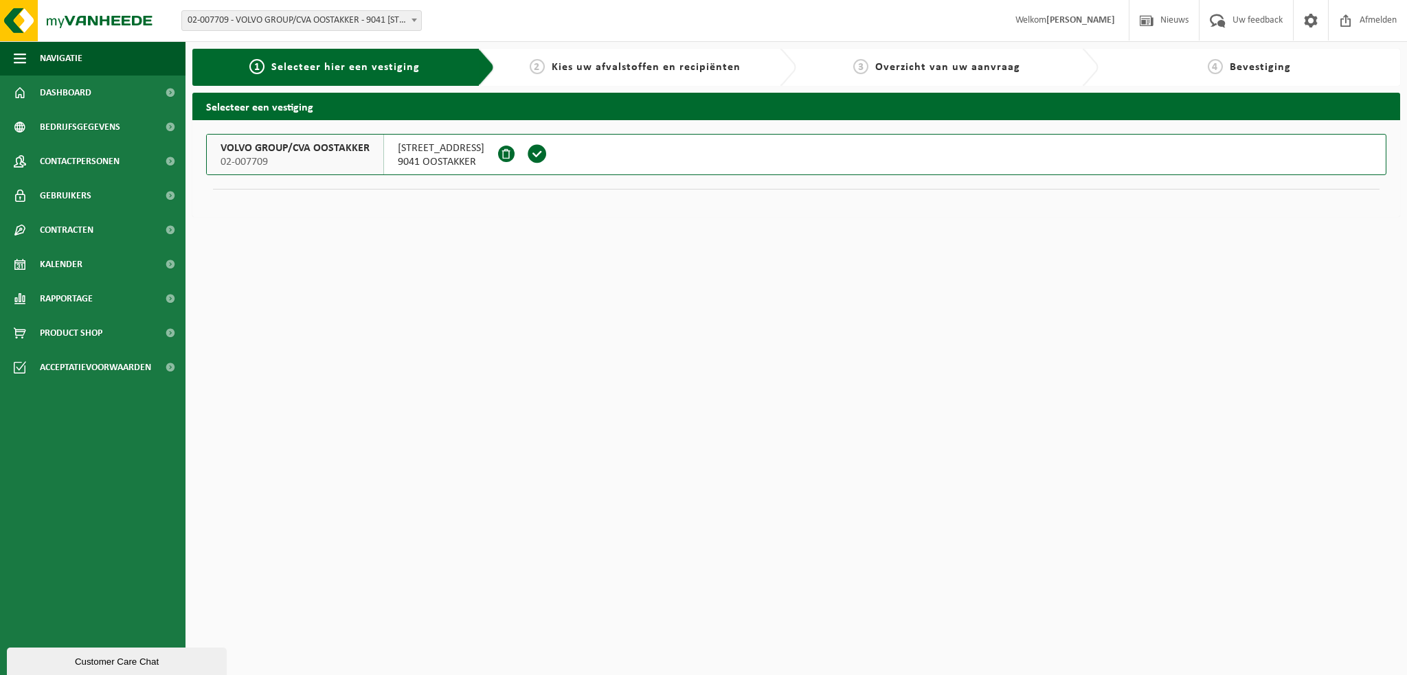
click at [294, 157] on span "02-007709" at bounding box center [295, 162] width 149 height 14
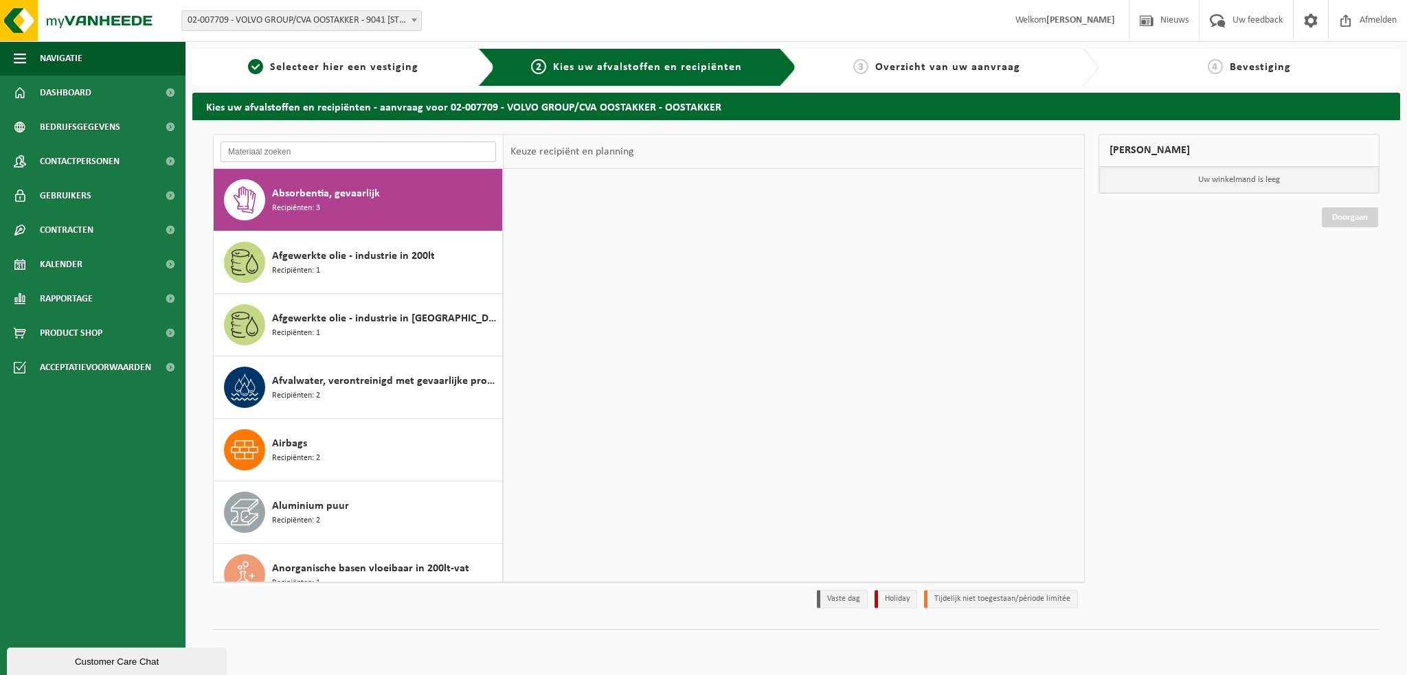
click at [282, 152] on input "text" at bounding box center [359, 152] width 276 height 21
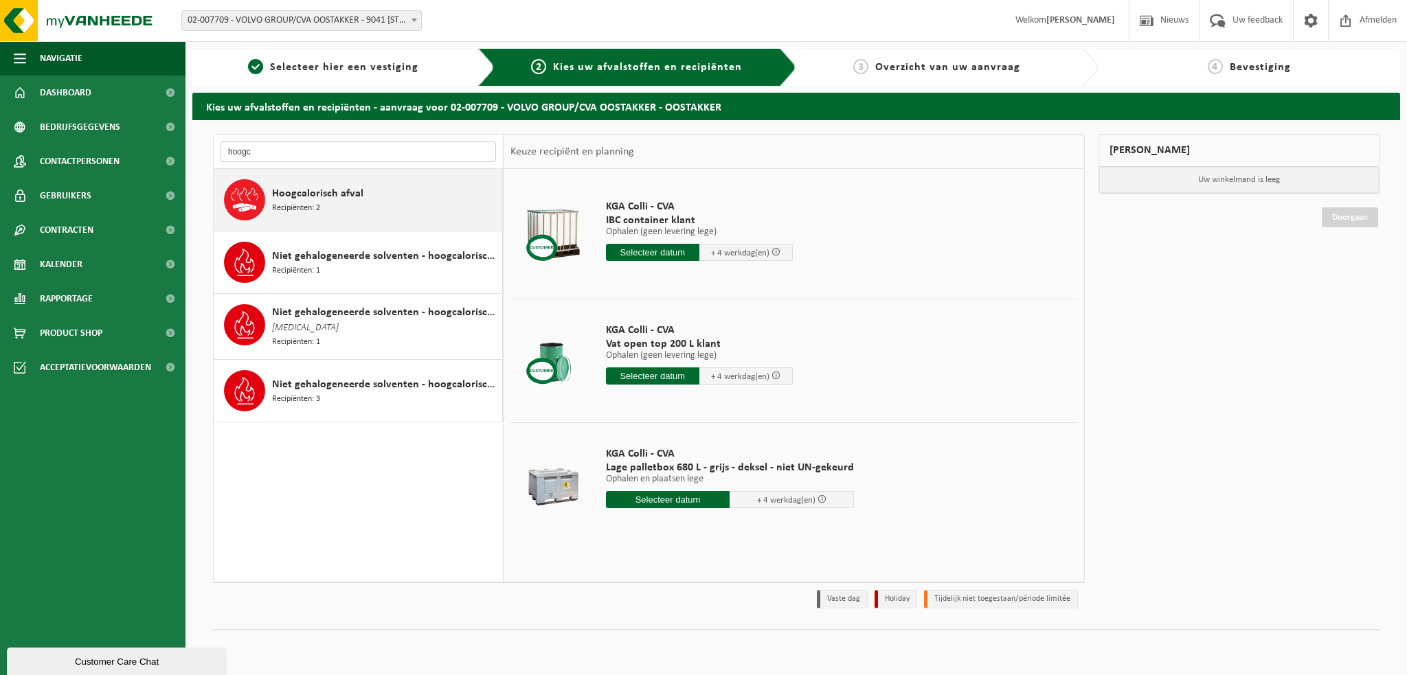
type input "hoogc"
click at [281, 202] on span "Recipiënten: 2" at bounding box center [296, 208] width 48 height 13
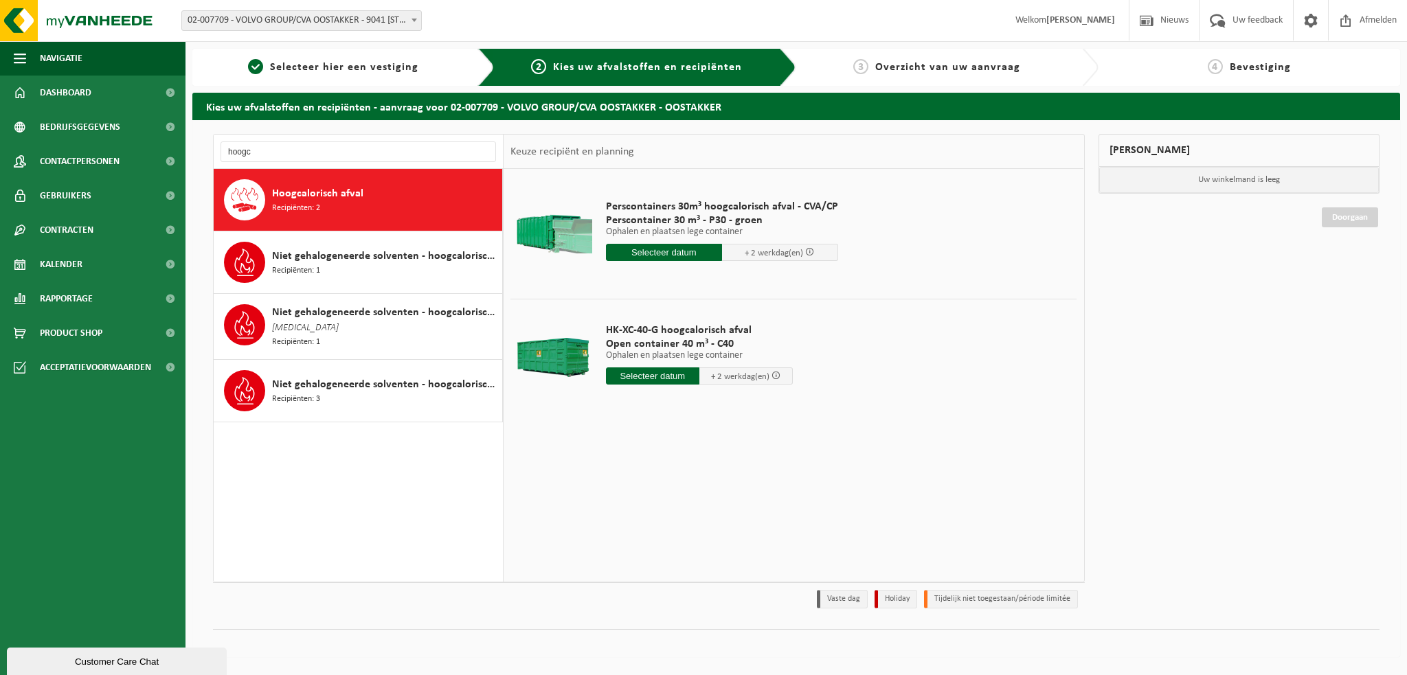
click at [649, 377] on input "text" at bounding box center [652, 376] width 93 height 17
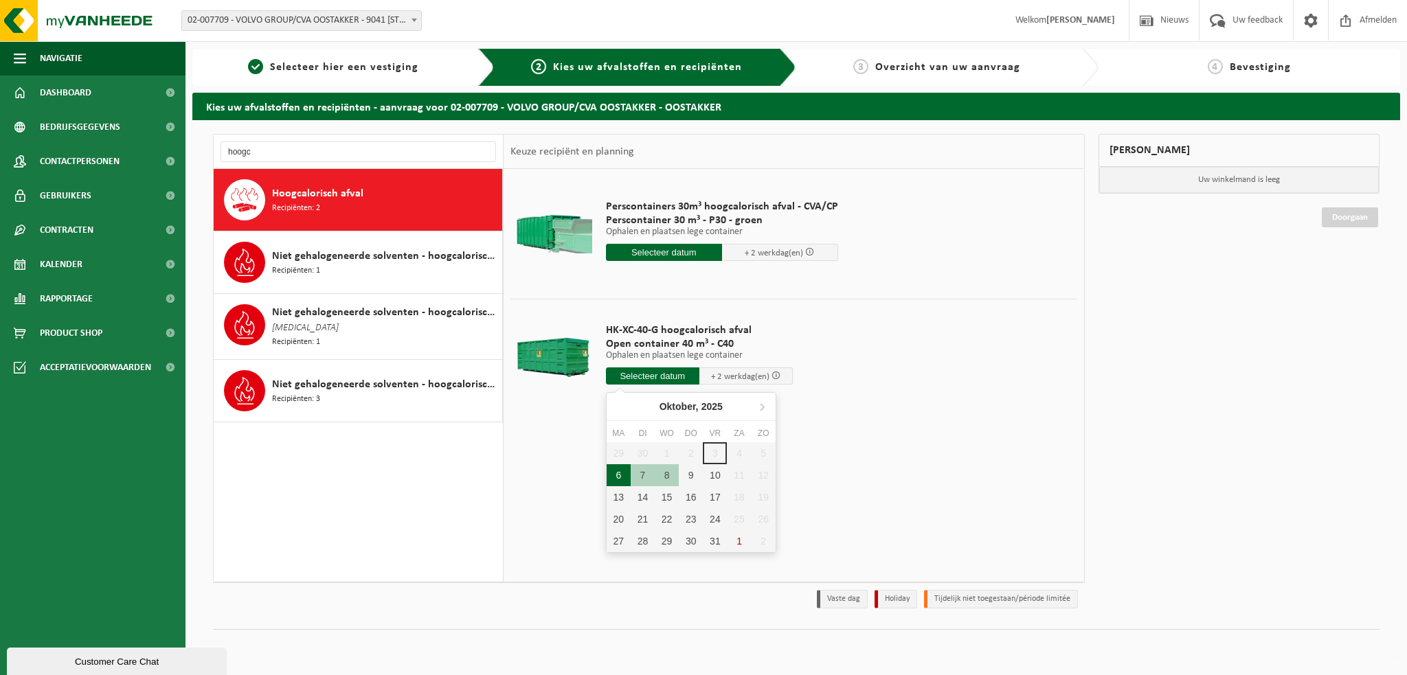
click at [621, 475] on div "6" at bounding box center [619, 476] width 24 height 22
type input "Van 2025-10-06"
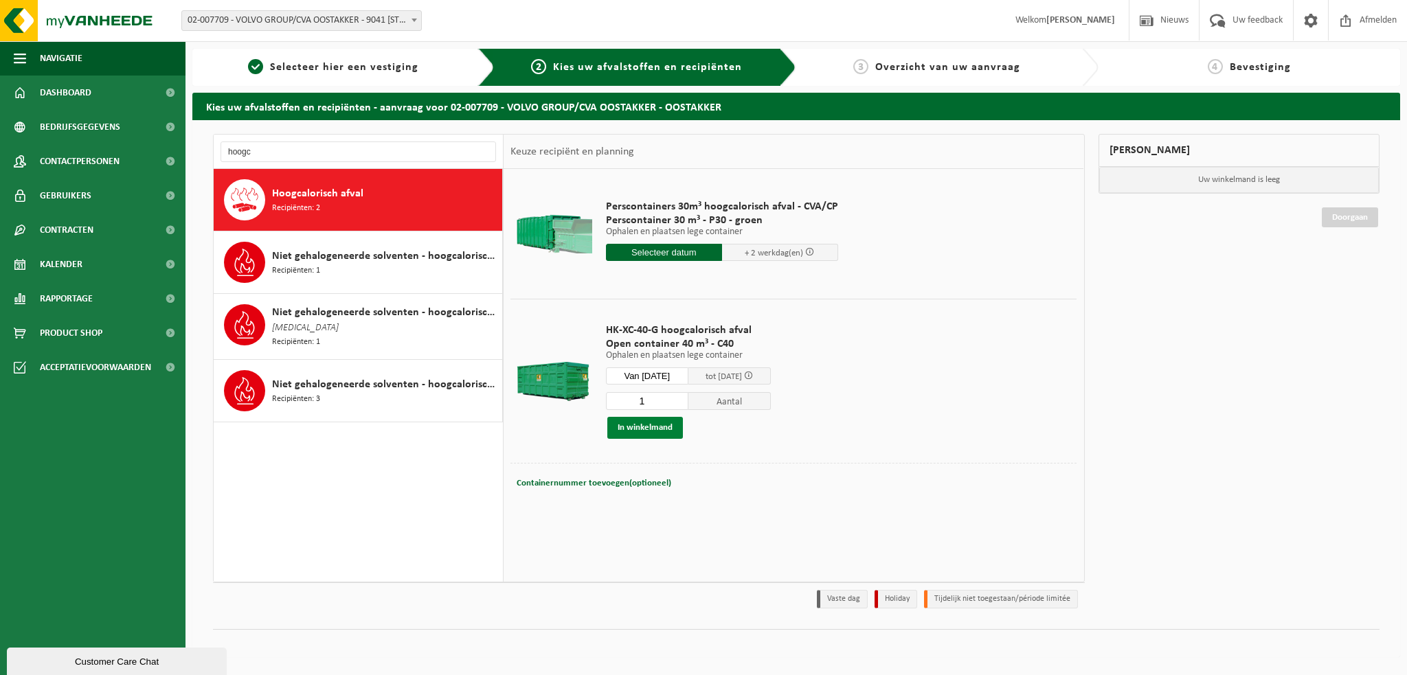
click at [651, 431] on button "In winkelmand" at bounding box center [645, 428] width 76 height 22
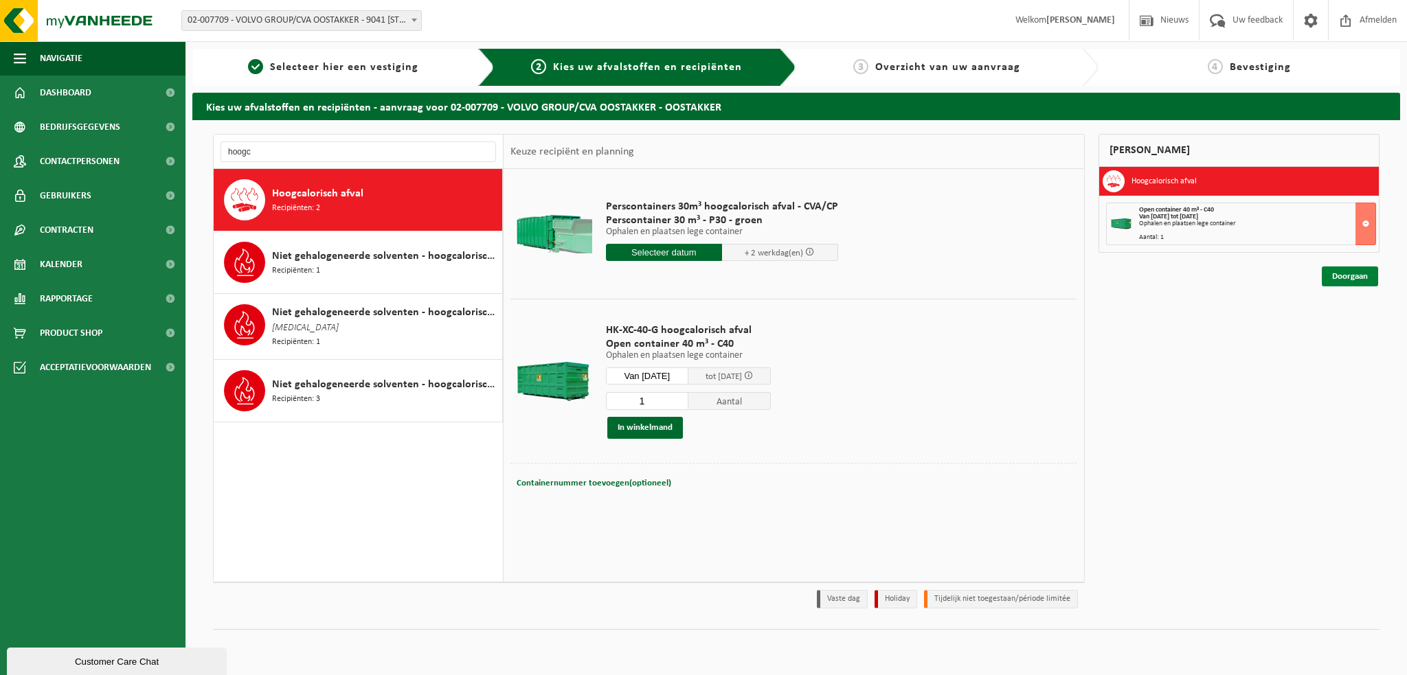
click at [1348, 273] on link "Doorgaan" at bounding box center [1350, 277] width 56 height 20
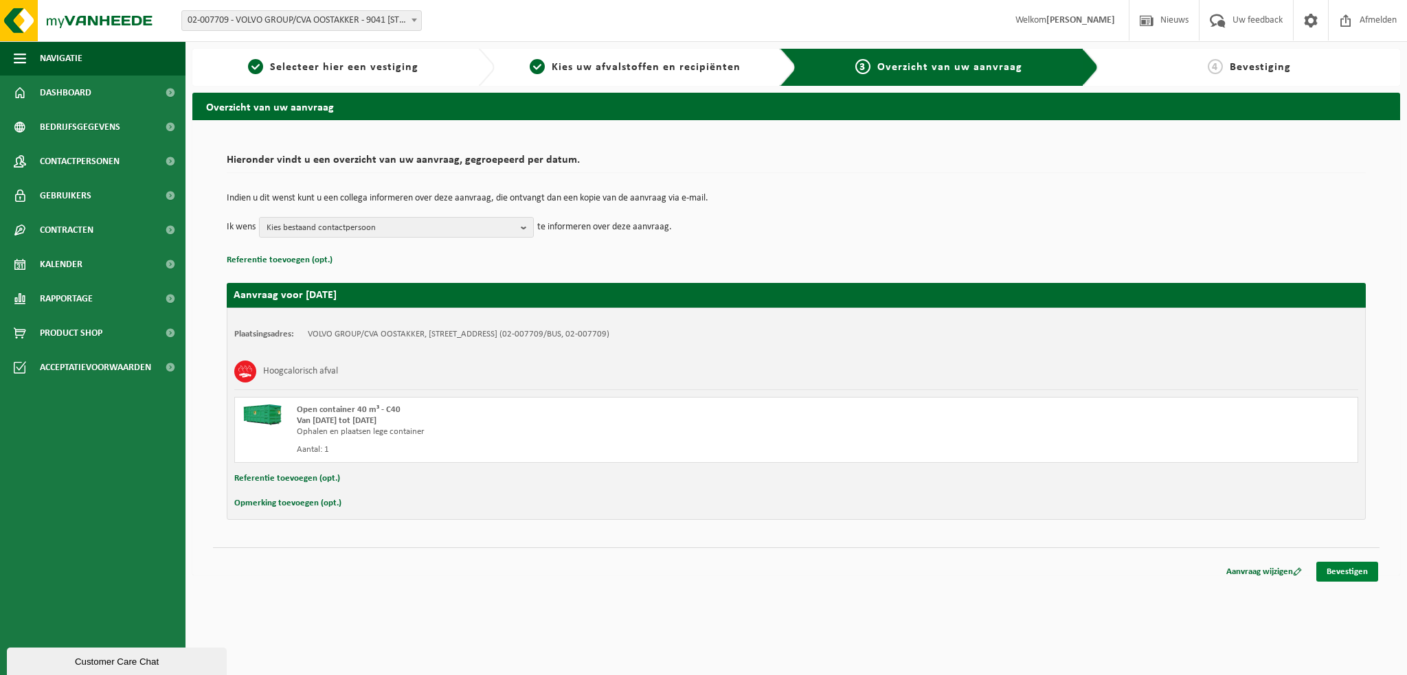
click at [1345, 569] on link "Bevestigen" at bounding box center [1348, 572] width 62 height 20
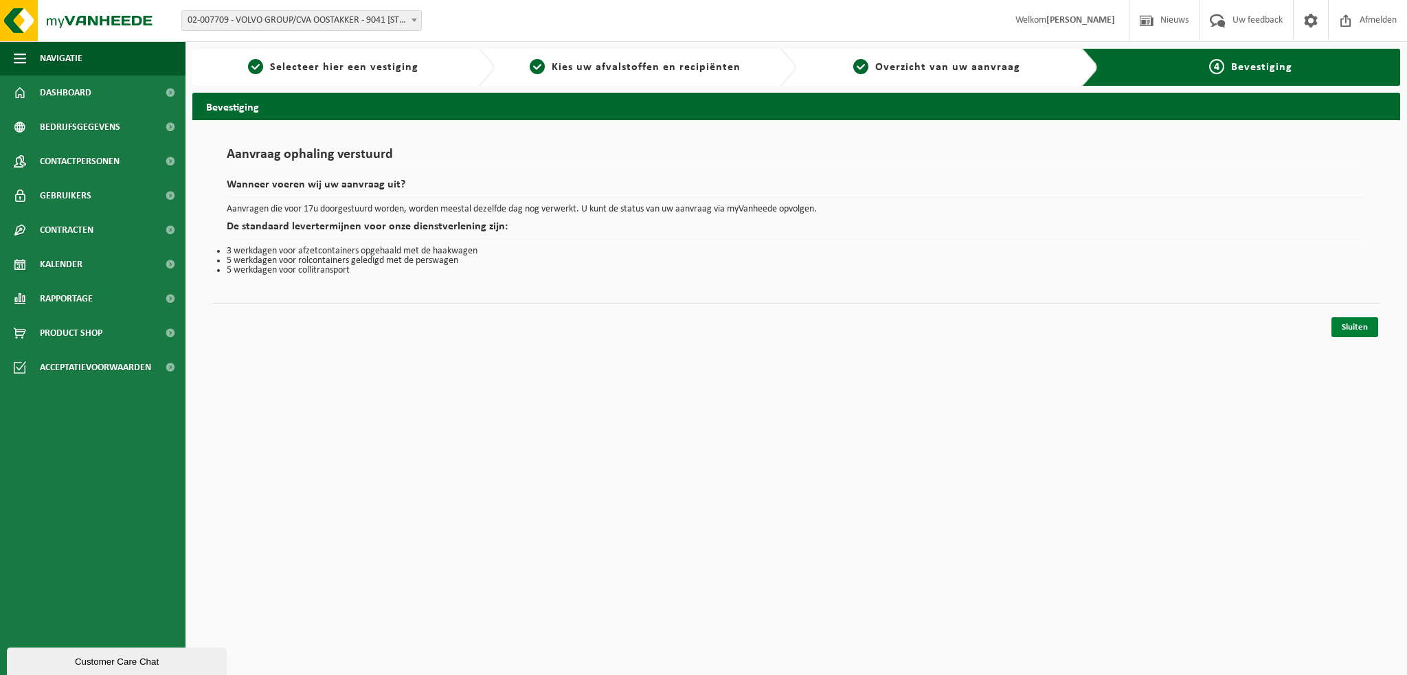
click at [1352, 331] on link "Sluiten" at bounding box center [1355, 327] width 47 height 20
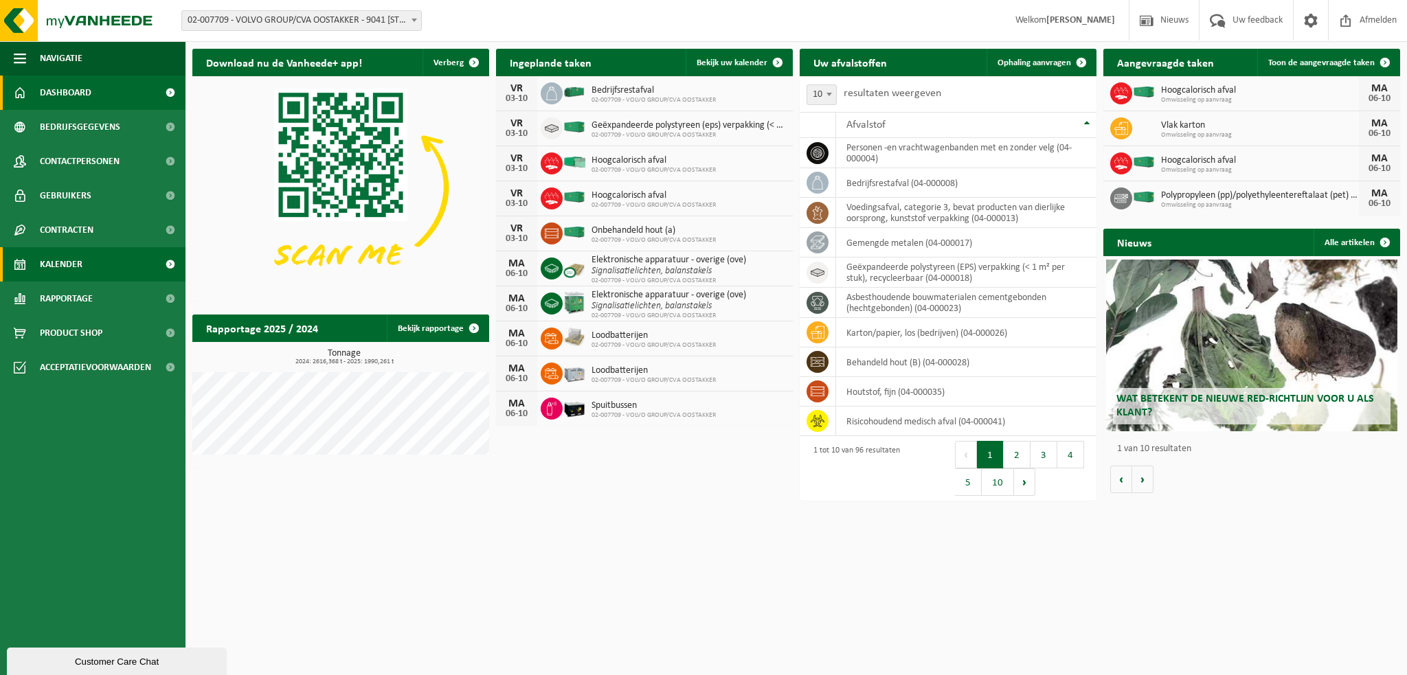
click at [91, 258] on link "Kalender" at bounding box center [93, 264] width 186 height 34
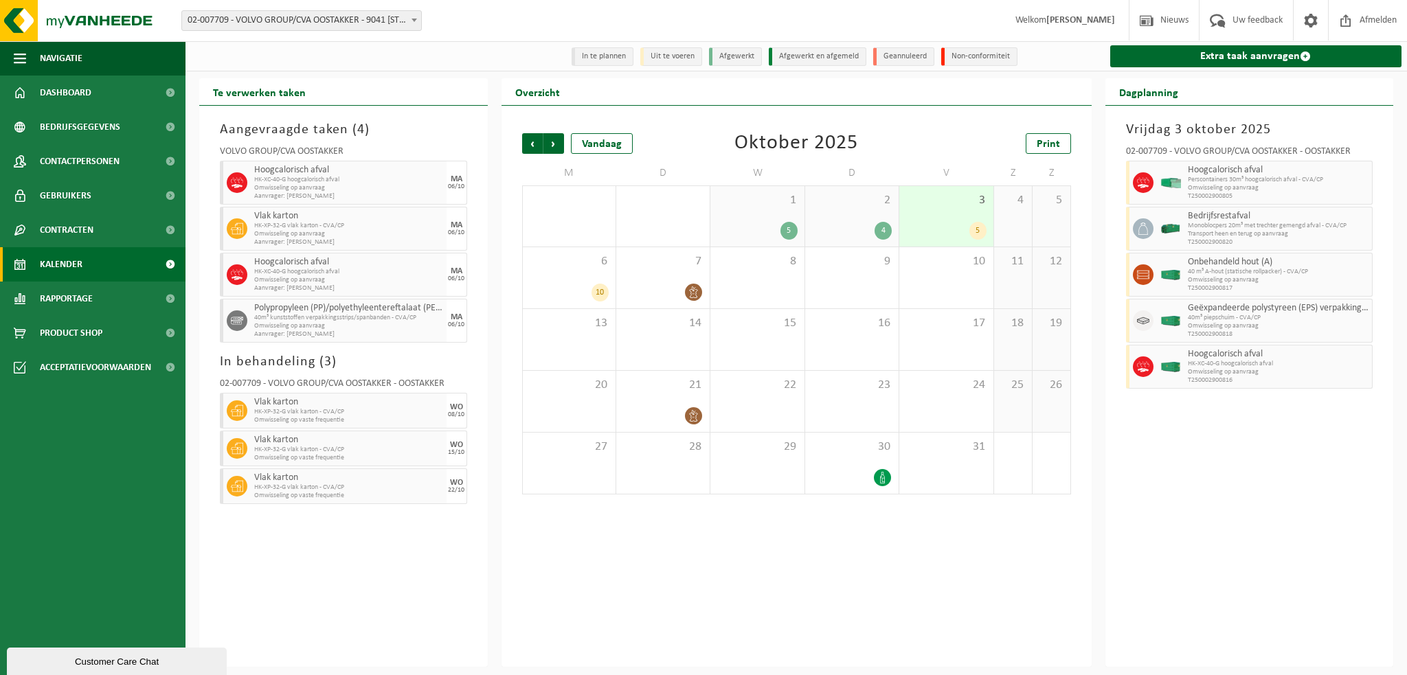
drag, startPoint x: 321, startPoint y: 182, endPoint x: 324, endPoint y: 529, distance: 347.0
click at [324, 529] on div "Aangevraagde taken ( 4 ) VOLVO GROUP/CVA OOSTAKKER Hoogcalorisch afval HK-XC-40…" at bounding box center [343, 386] width 289 height 561
click at [317, 318] on span "40m³ kunststoffen verpakkingsstrips/spanbanden - CVA/CP" at bounding box center [348, 318] width 189 height 8
click at [326, 276] on span "HK-XC-40-G hoogcalorisch afval" at bounding box center [348, 272] width 189 height 8
click at [1205, 52] on link "Extra taak aanvragen" at bounding box center [1256, 56] width 292 height 22
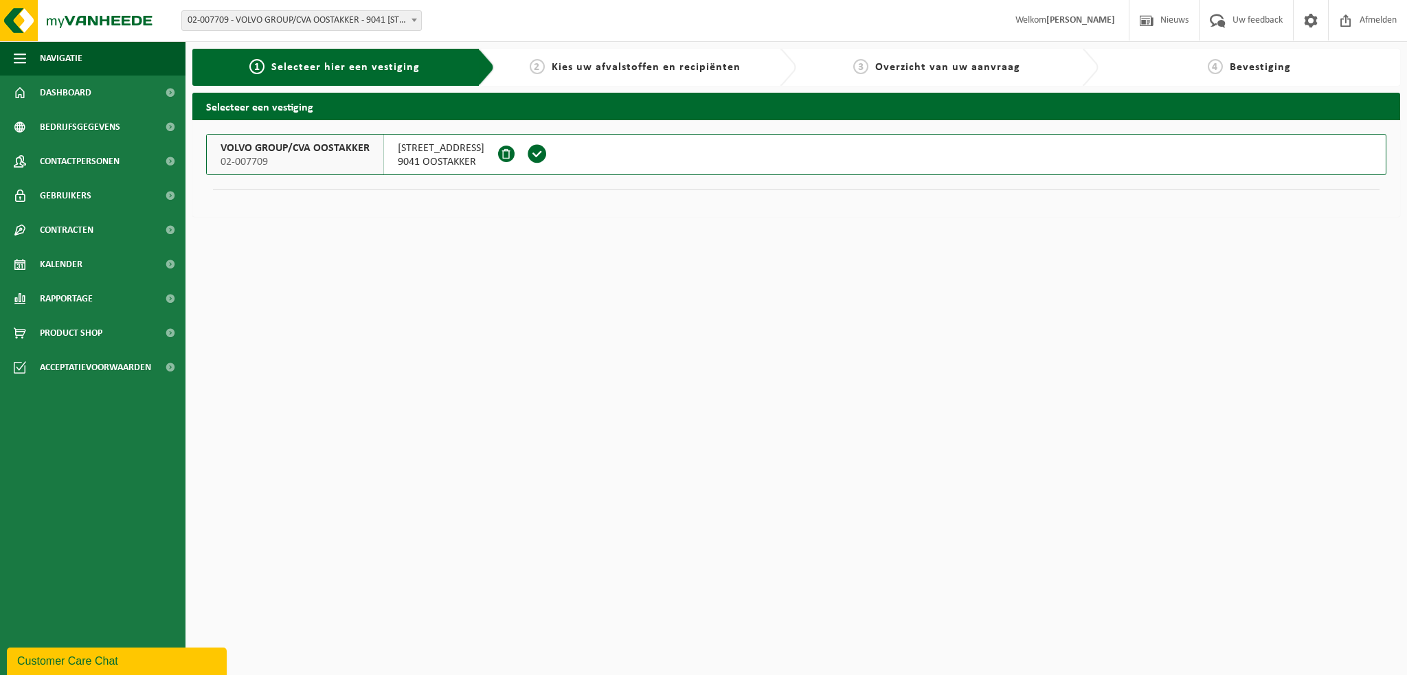
click at [313, 156] on span "02-007709" at bounding box center [295, 162] width 149 height 14
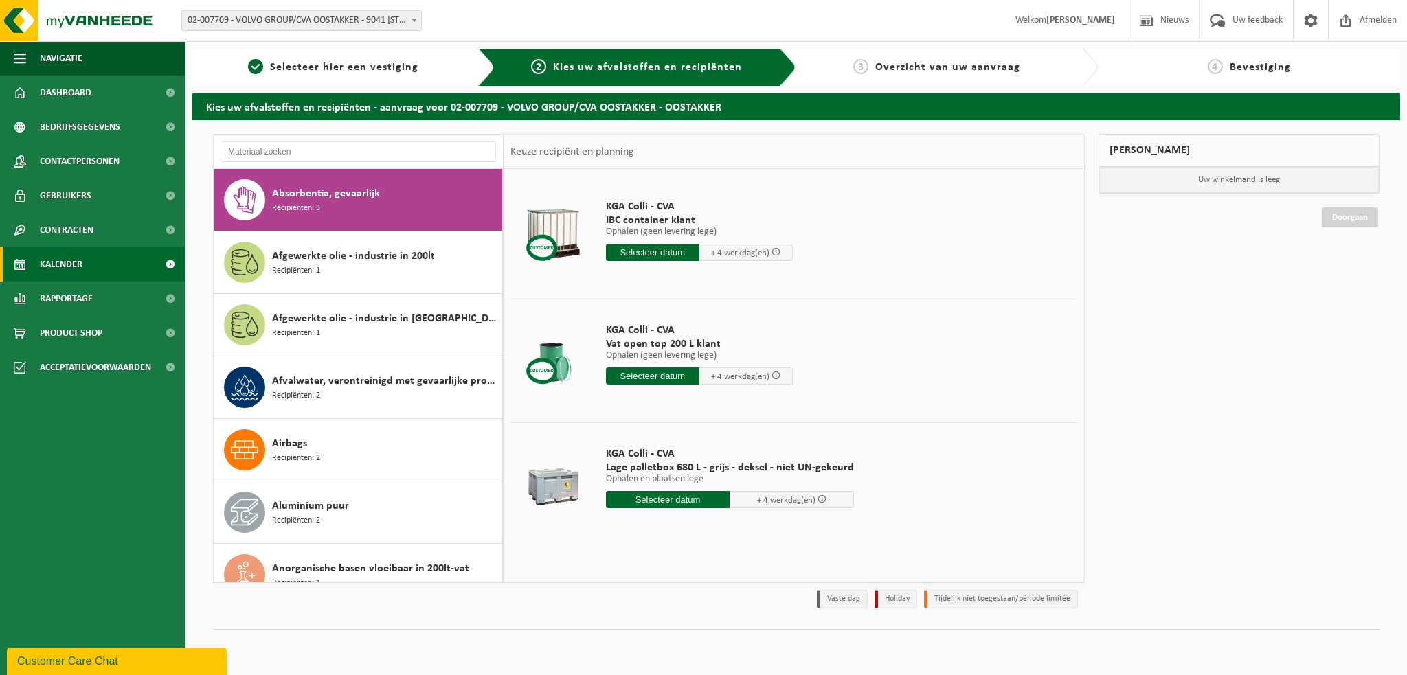
click at [52, 258] on span "Kalender" at bounding box center [61, 264] width 43 height 34
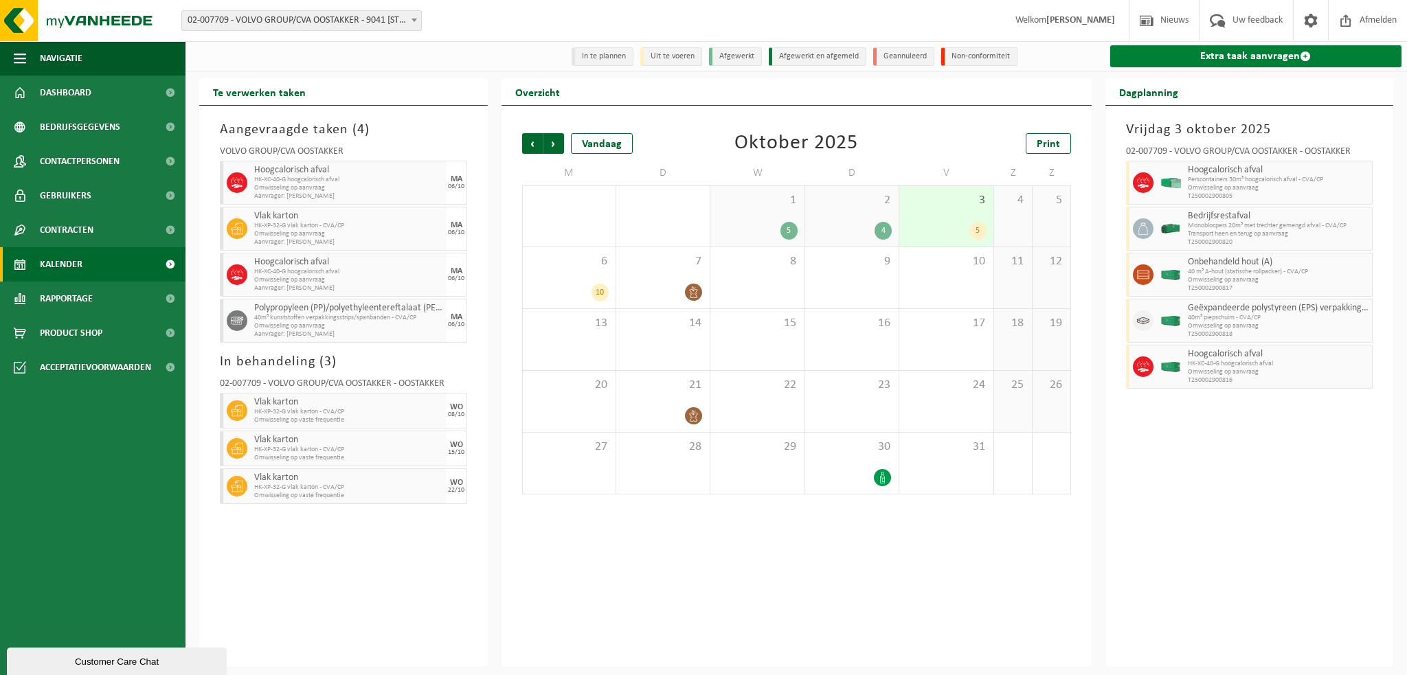
click at [1218, 60] on link "Extra taak aanvragen" at bounding box center [1256, 56] width 292 height 22
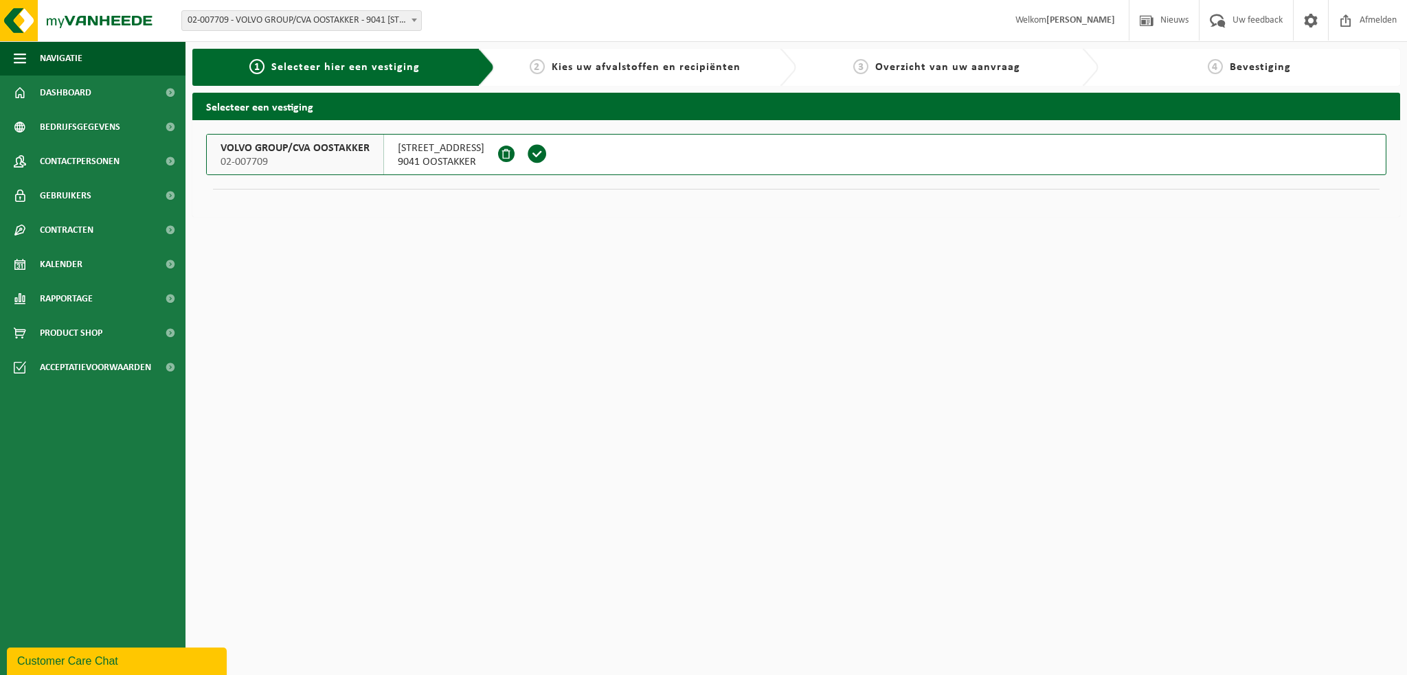
click at [290, 164] on span "02-007709" at bounding box center [295, 162] width 149 height 14
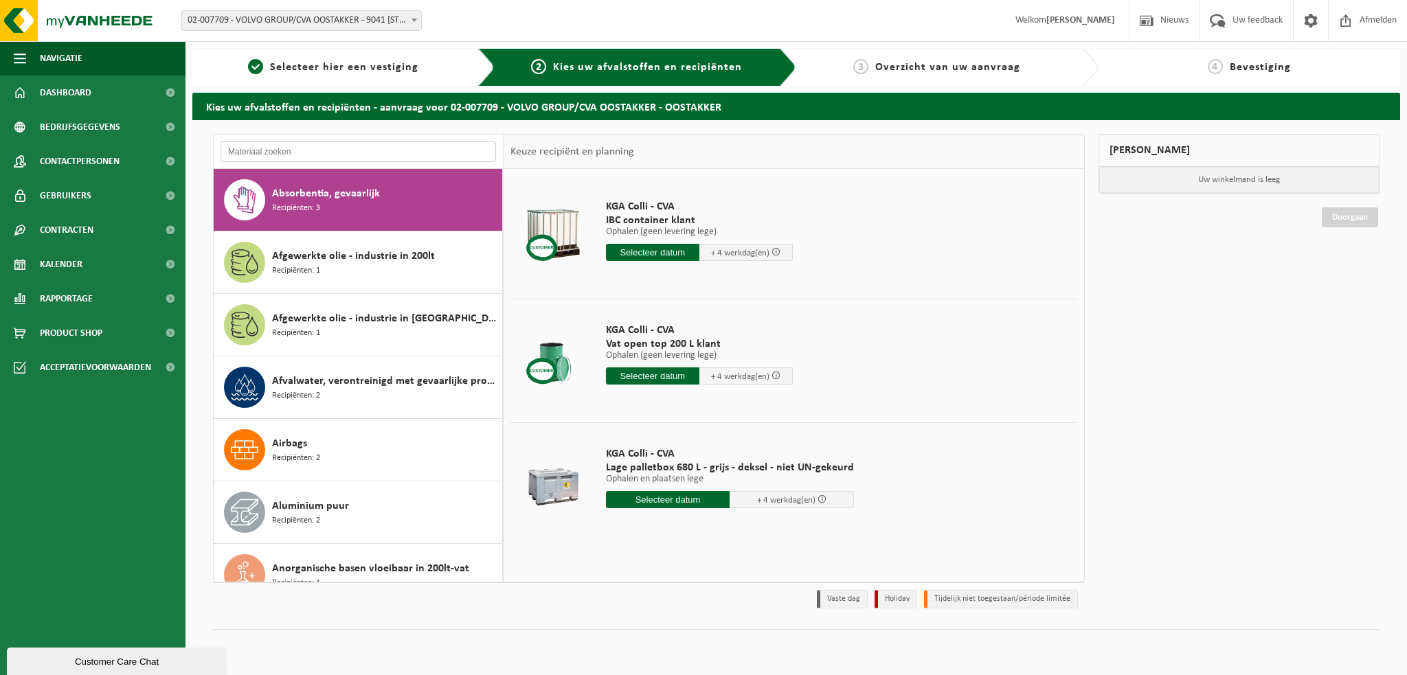
click at [273, 144] on input "text" at bounding box center [359, 152] width 276 height 21
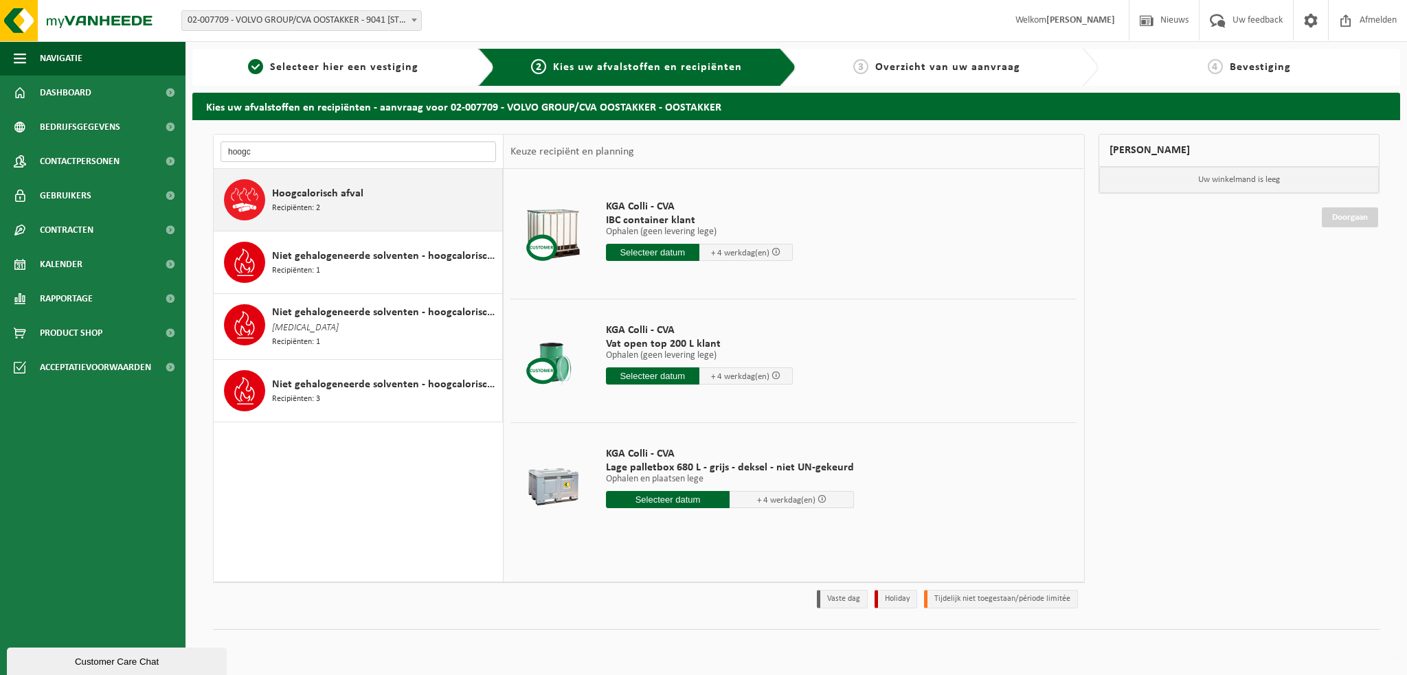
type input "hoogc"
click at [313, 193] on span "Hoogcalorisch afval" at bounding box center [317, 194] width 91 height 16
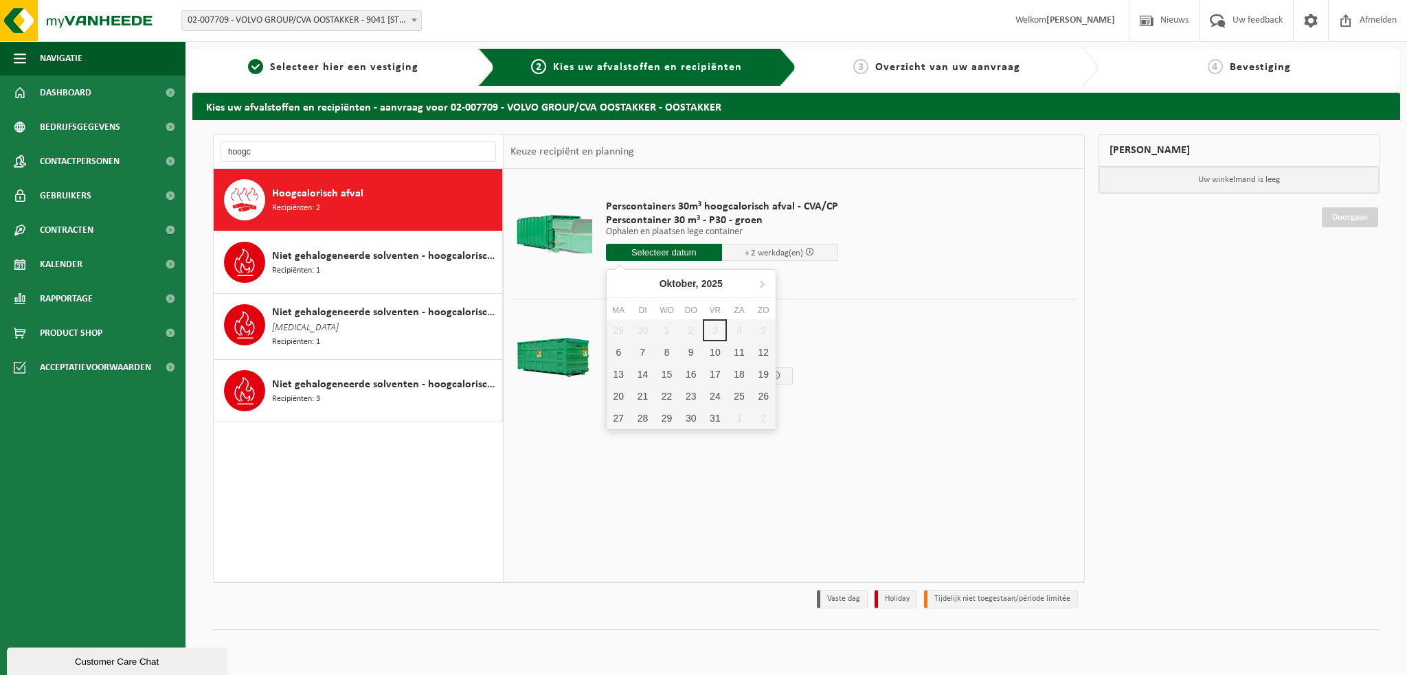
click at [637, 255] on input "text" at bounding box center [664, 252] width 116 height 17
click at [616, 348] on div "6" at bounding box center [619, 353] width 24 height 22
type input "Van 2025-10-06"
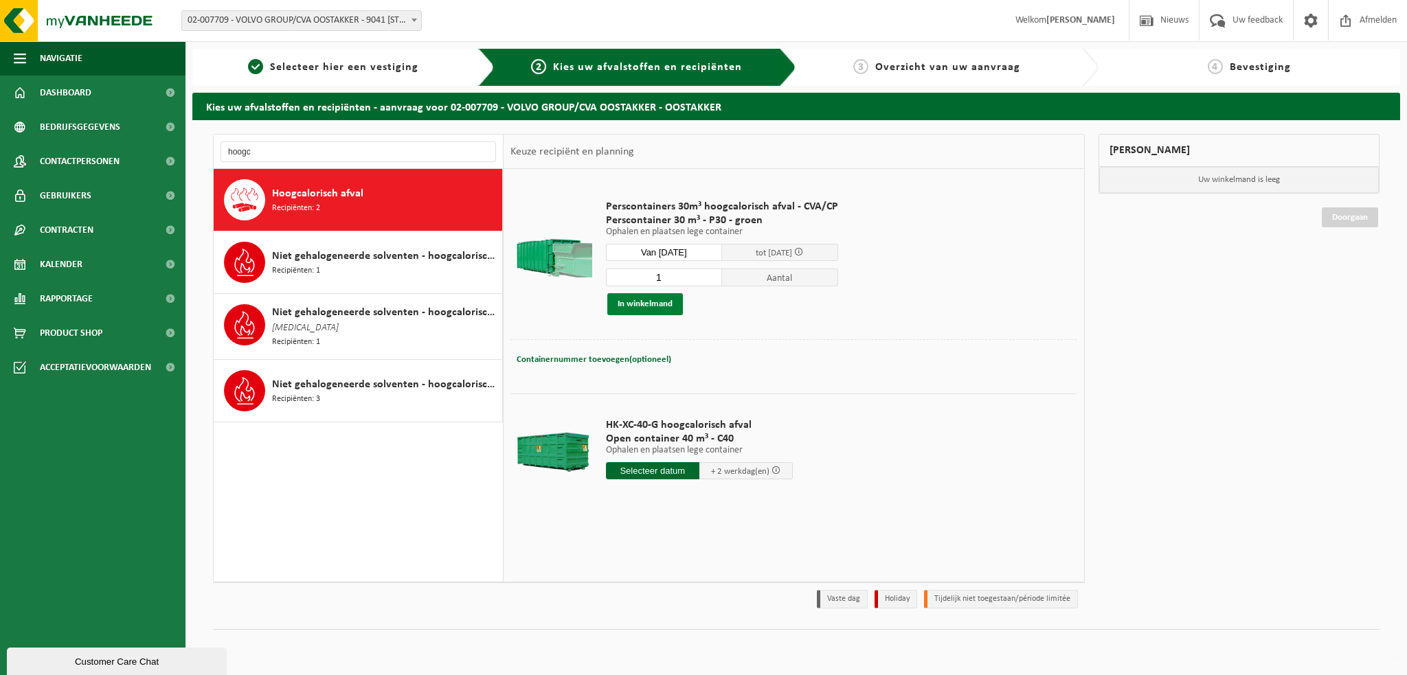
click at [635, 304] on button "In winkelmand" at bounding box center [645, 304] width 76 height 22
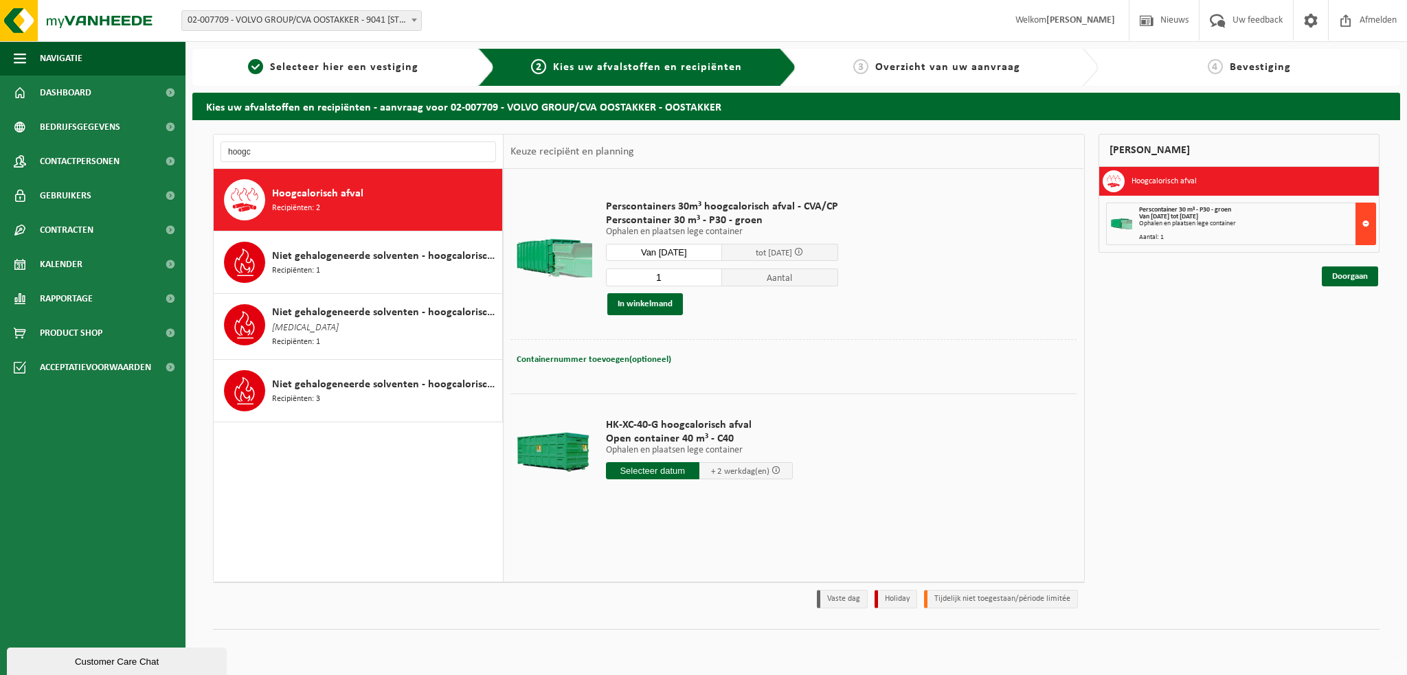
click at [1365, 222] on button at bounding box center [1366, 224] width 21 height 43
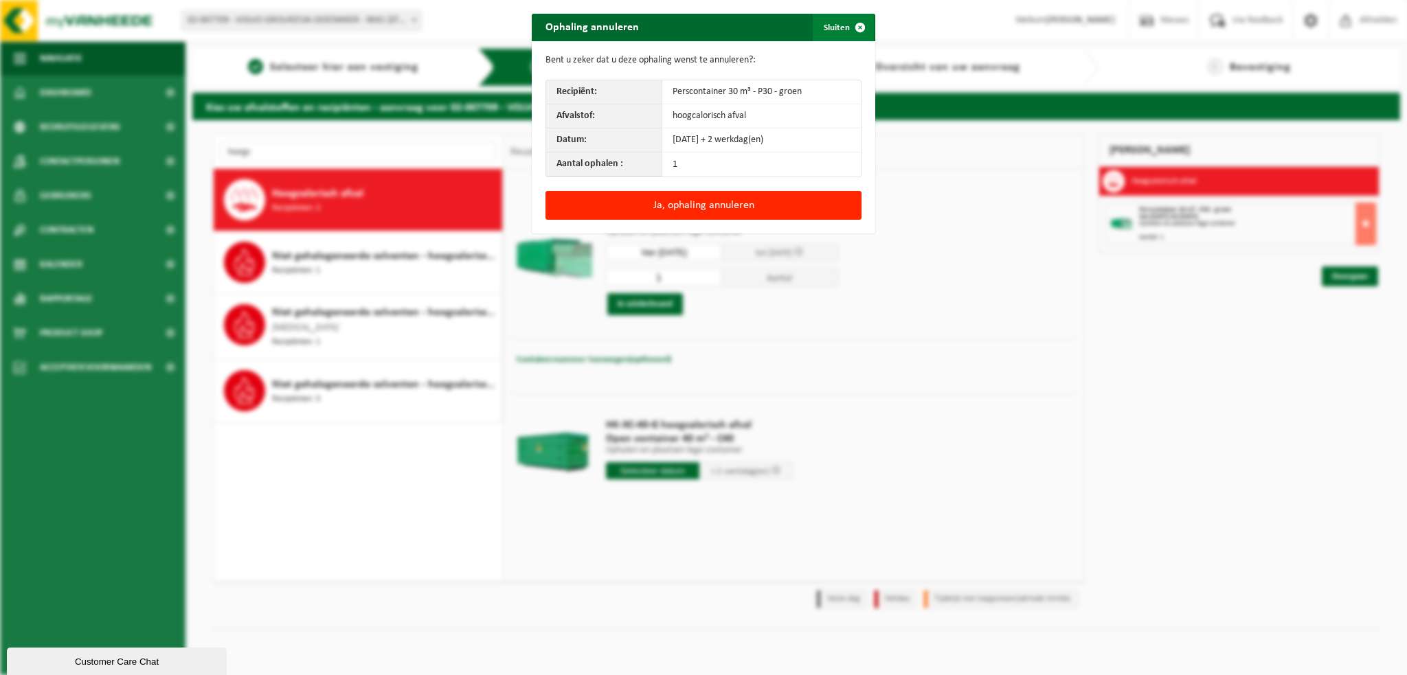
click at [853, 24] on span "button" at bounding box center [860, 27] width 27 height 27
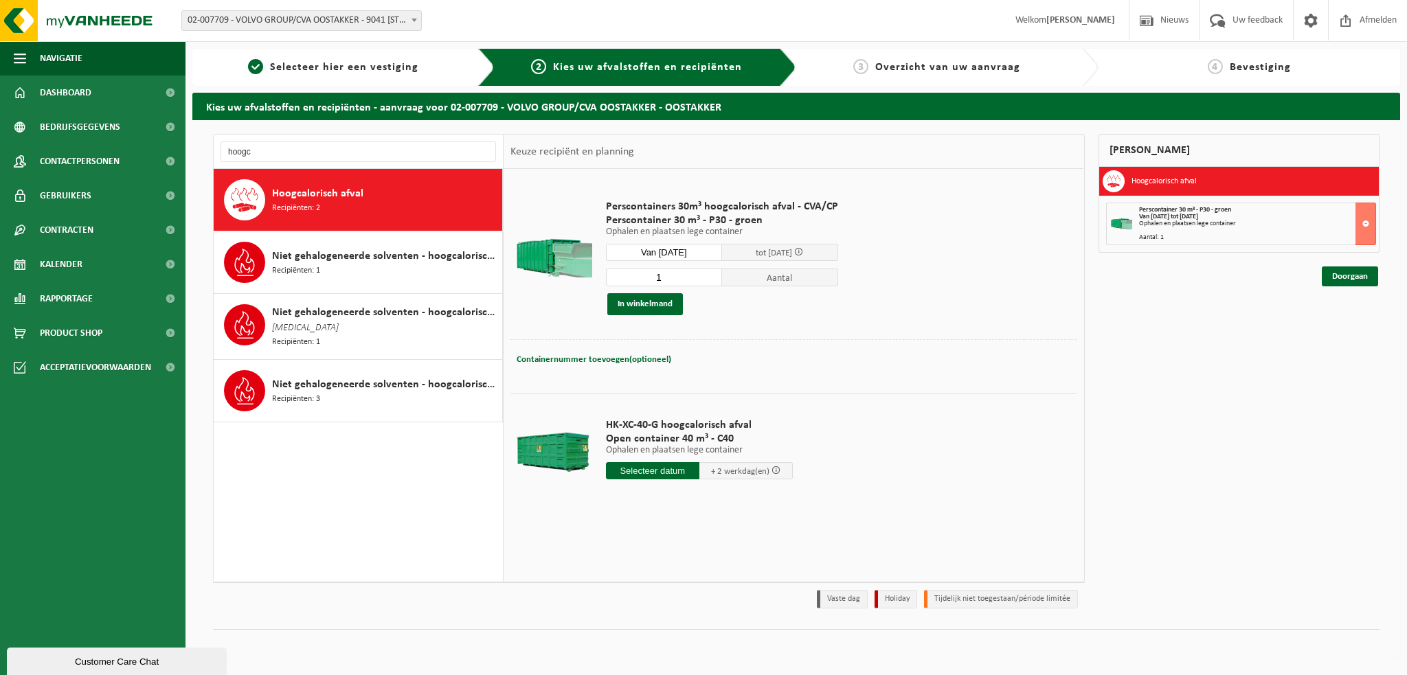
click at [1240, 445] on div "Mijn winkelmand Hoogcalorisch afval Perscontainer 30 m³ - P30 - groen Van 2025-…" at bounding box center [1239, 375] width 295 height 482
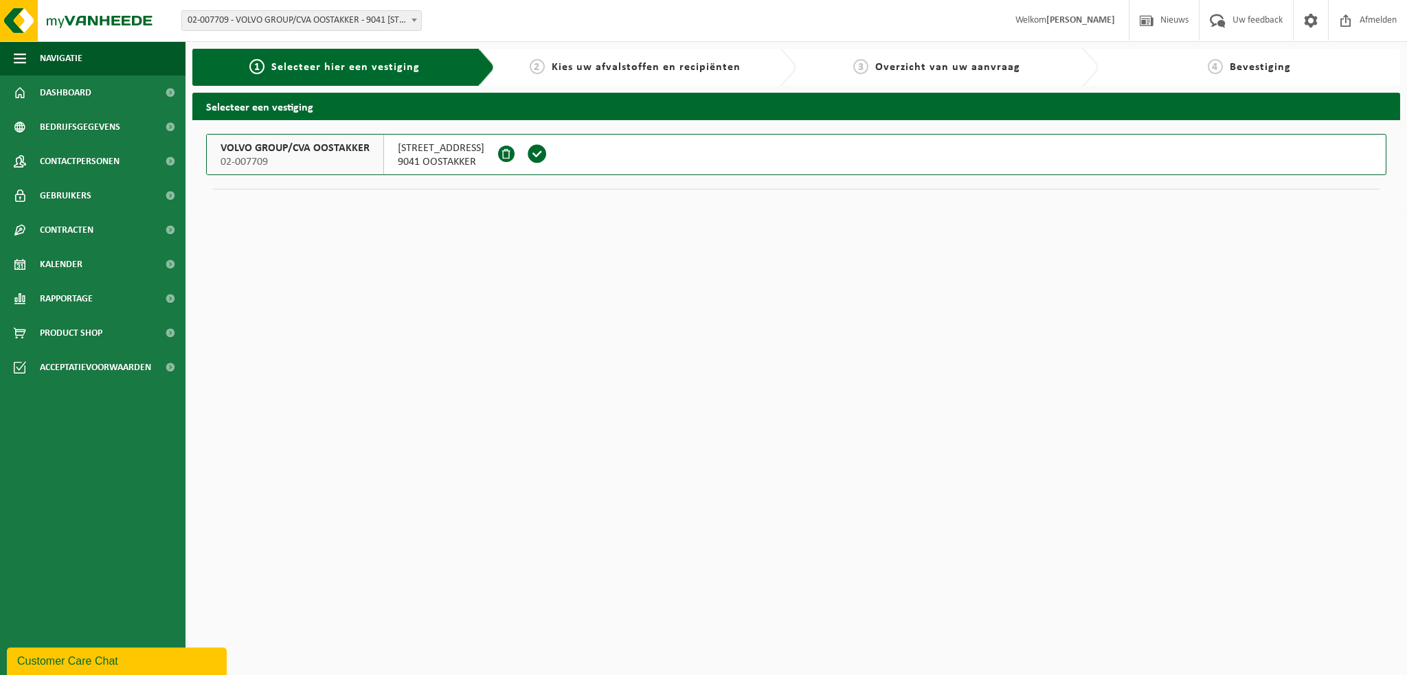
click at [282, 150] on span "VOLVO GROUP/CVA OOSTAKKER" at bounding box center [295, 149] width 149 height 14
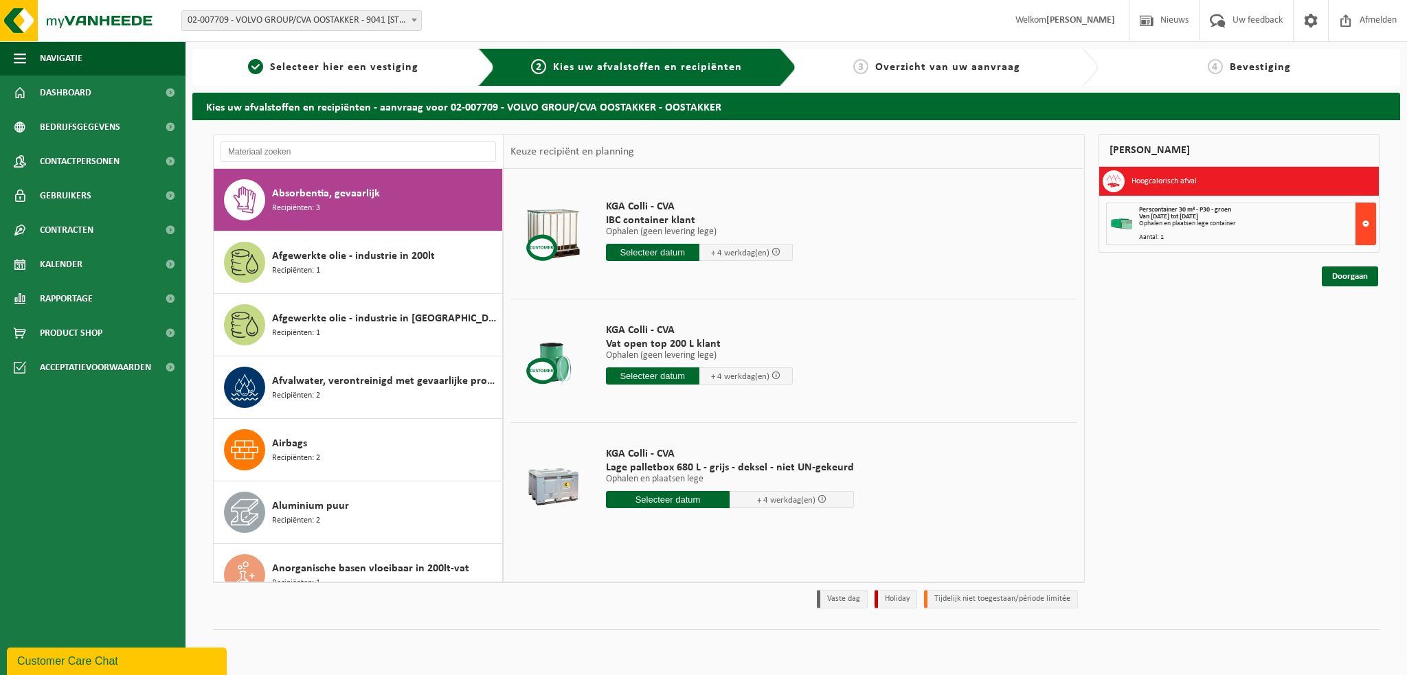
click at [1365, 219] on button at bounding box center [1366, 224] width 21 height 43
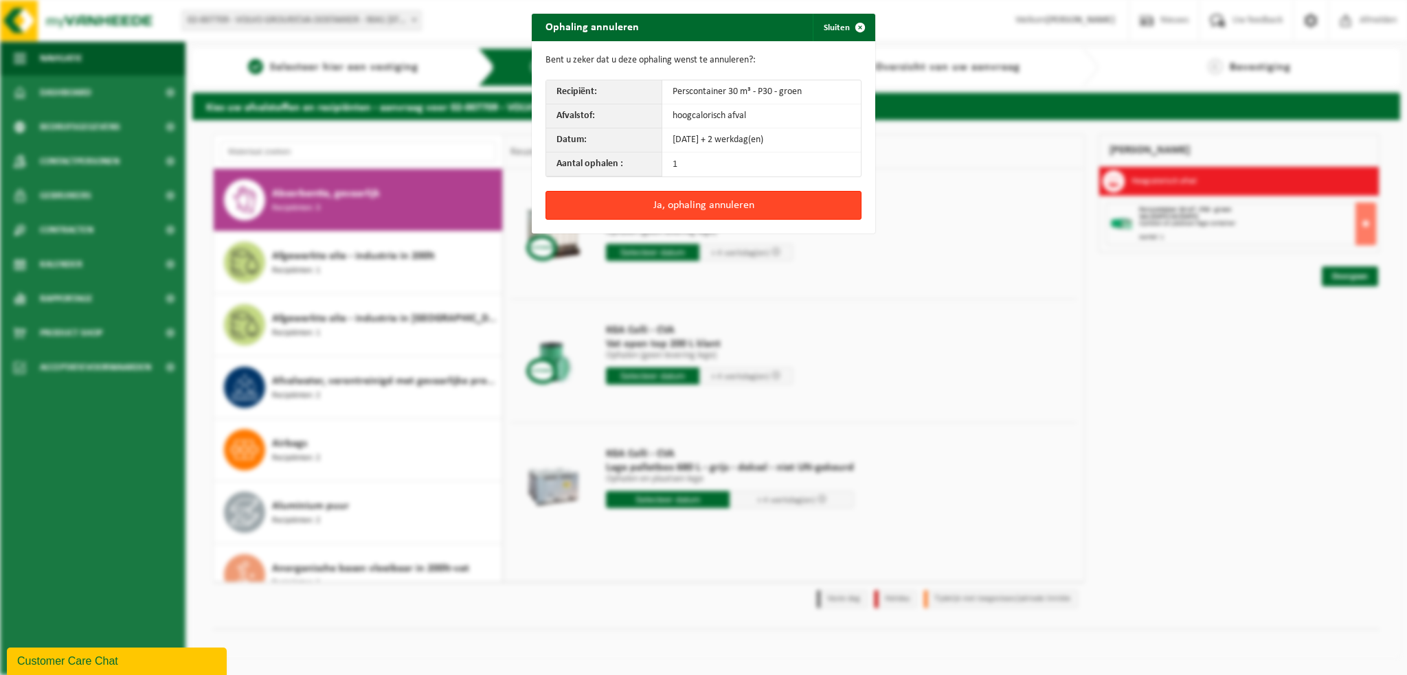
click at [706, 205] on button "Ja, ophaling annuleren" at bounding box center [704, 205] width 316 height 29
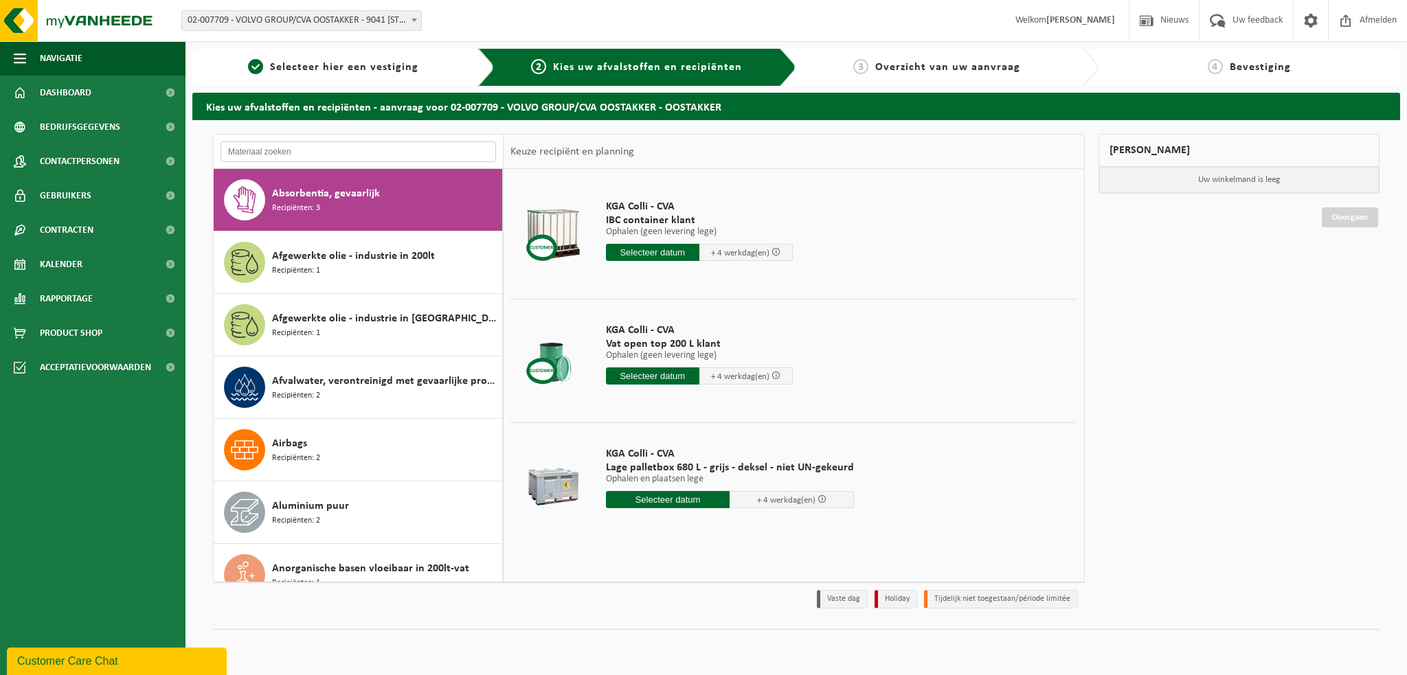
click at [295, 156] on input "text" at bounding box center [359, 152] width 276 height 21
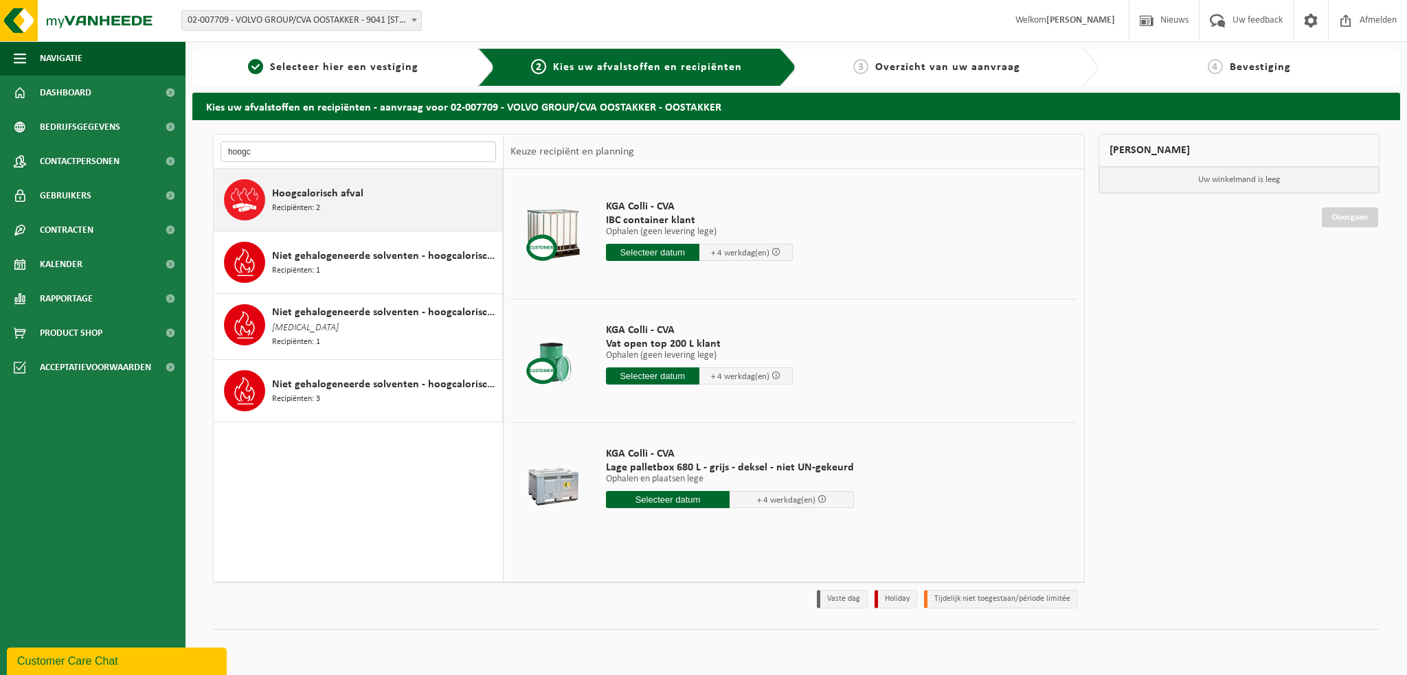
type input "hoogc"
click at [305, 205] on span "Recipiënten: 2" at bounding box center [296, 208] width 48 height 13
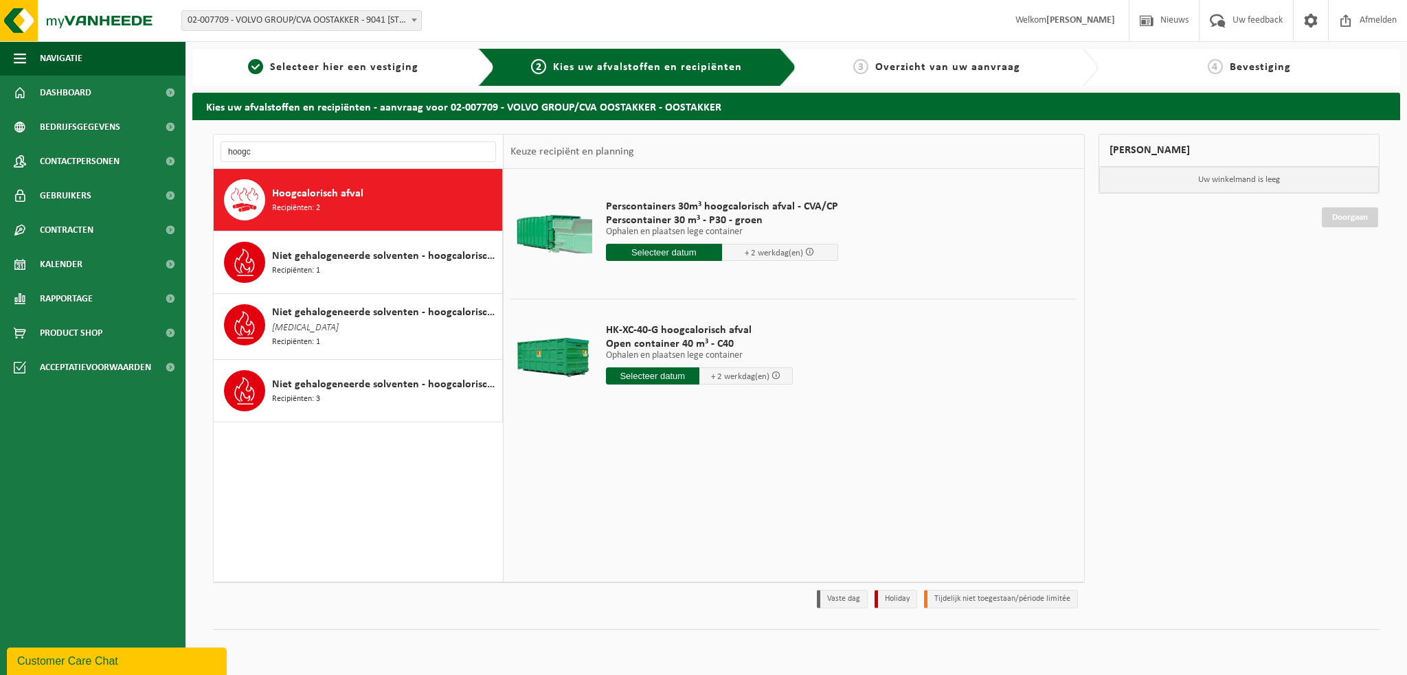
click at [651, 254] on input "text" at bounding box center [664, 252] width 116 height 17
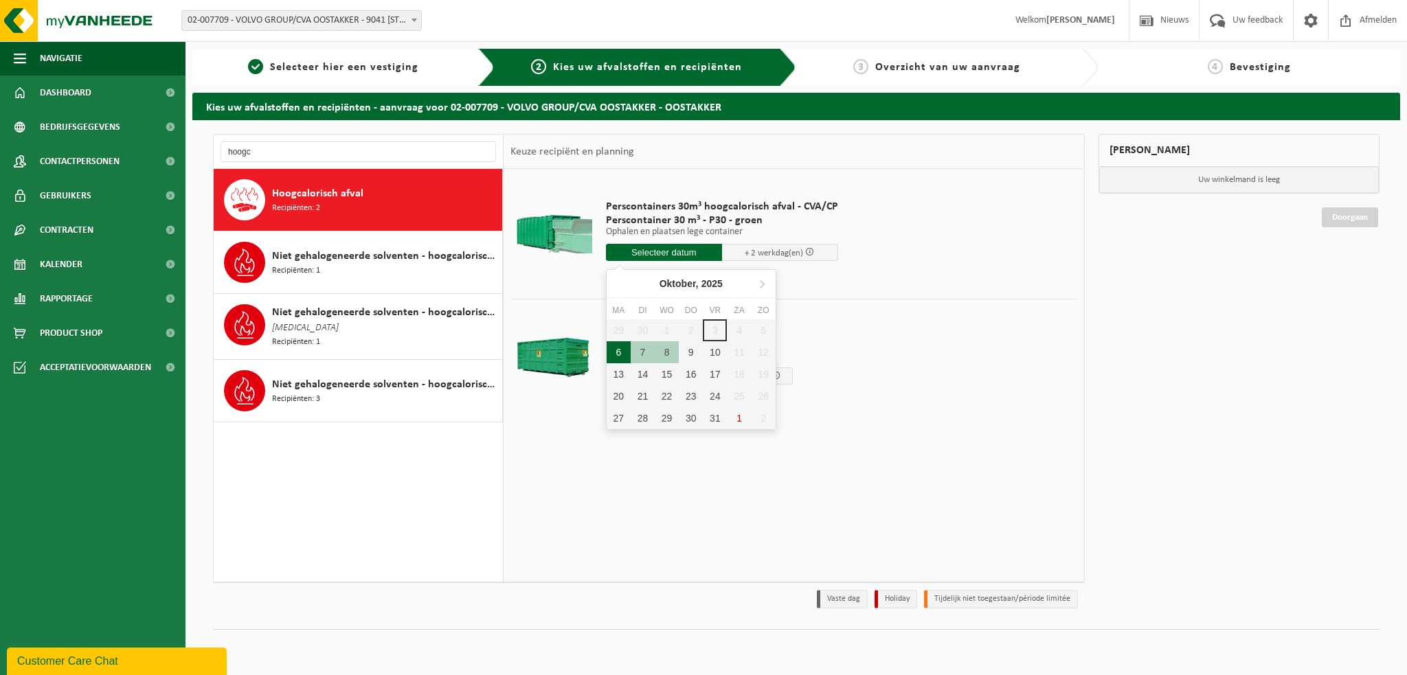
click at [619, 352] on div "6" at bounding box center [619, 353] width 24 height 22
type input "Van [DATE]"
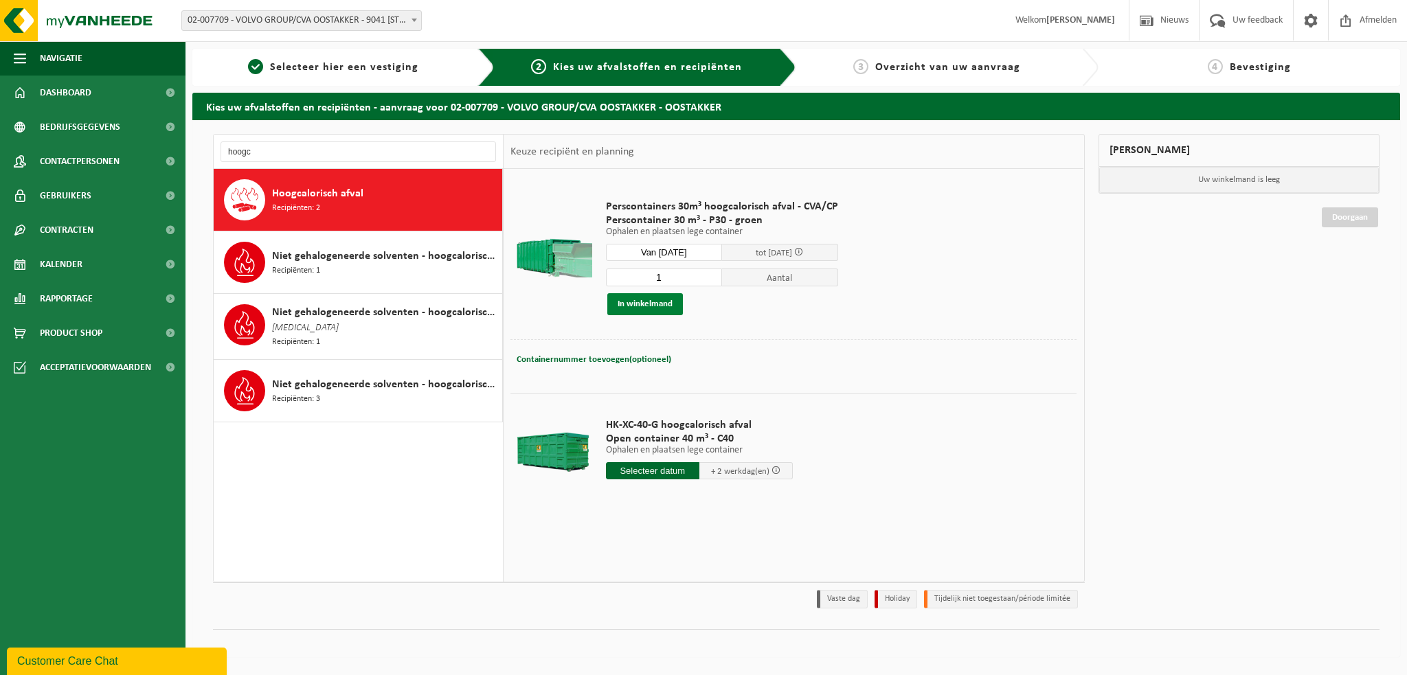
click at [640, 302] on button "In winkelmand" at bounding box center [645, 304] width 76 height 22
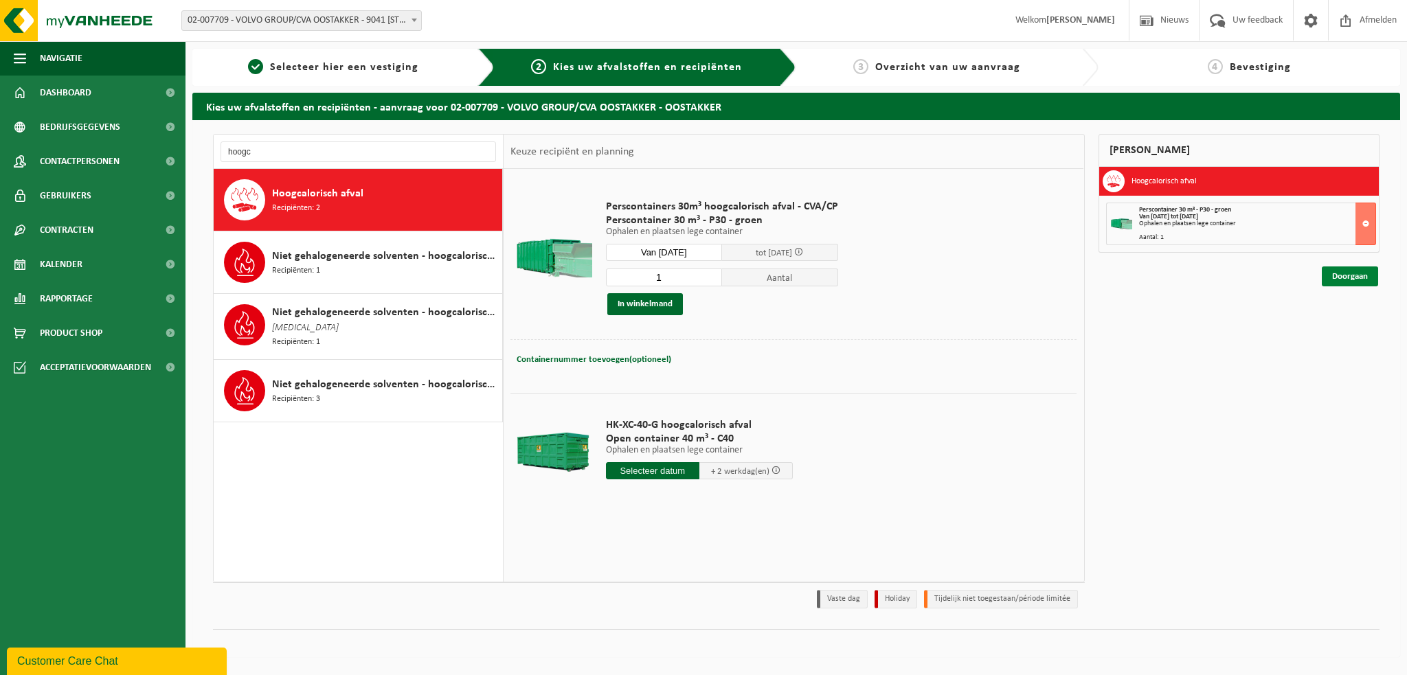
click at [1360, 275] on link "Doorgaan" at bounding box center [1350, 277] width 56 height 20
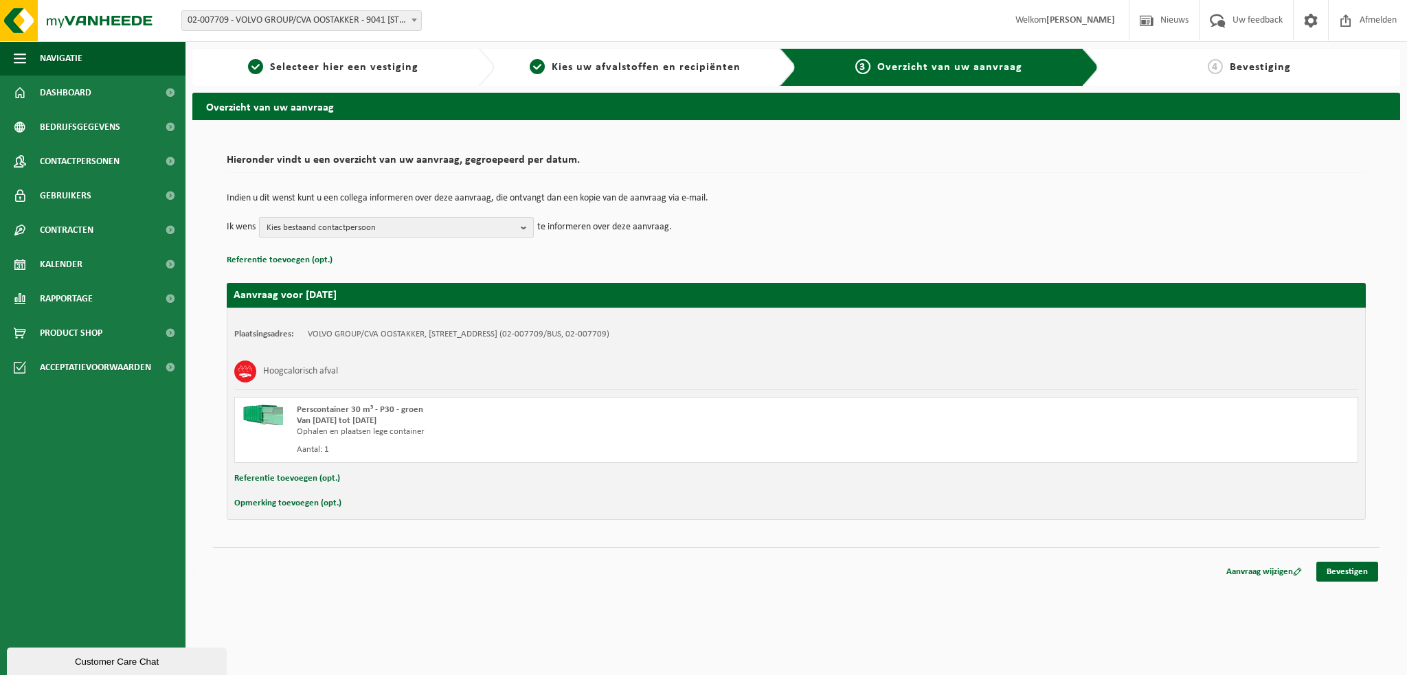
click at [511, 225] on span "Kies bestaand contactpersoon" at bounding box center [391, 228] width 249 height 21
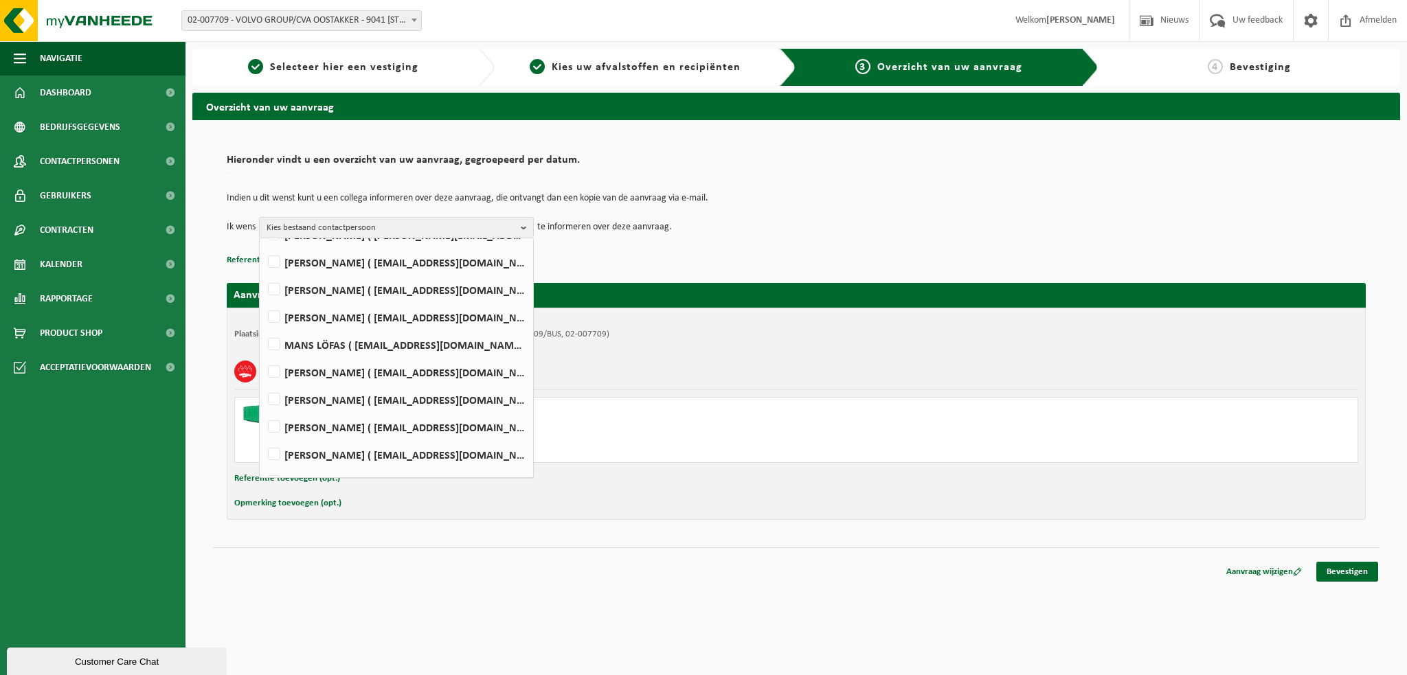
scroll to position [550, 0]
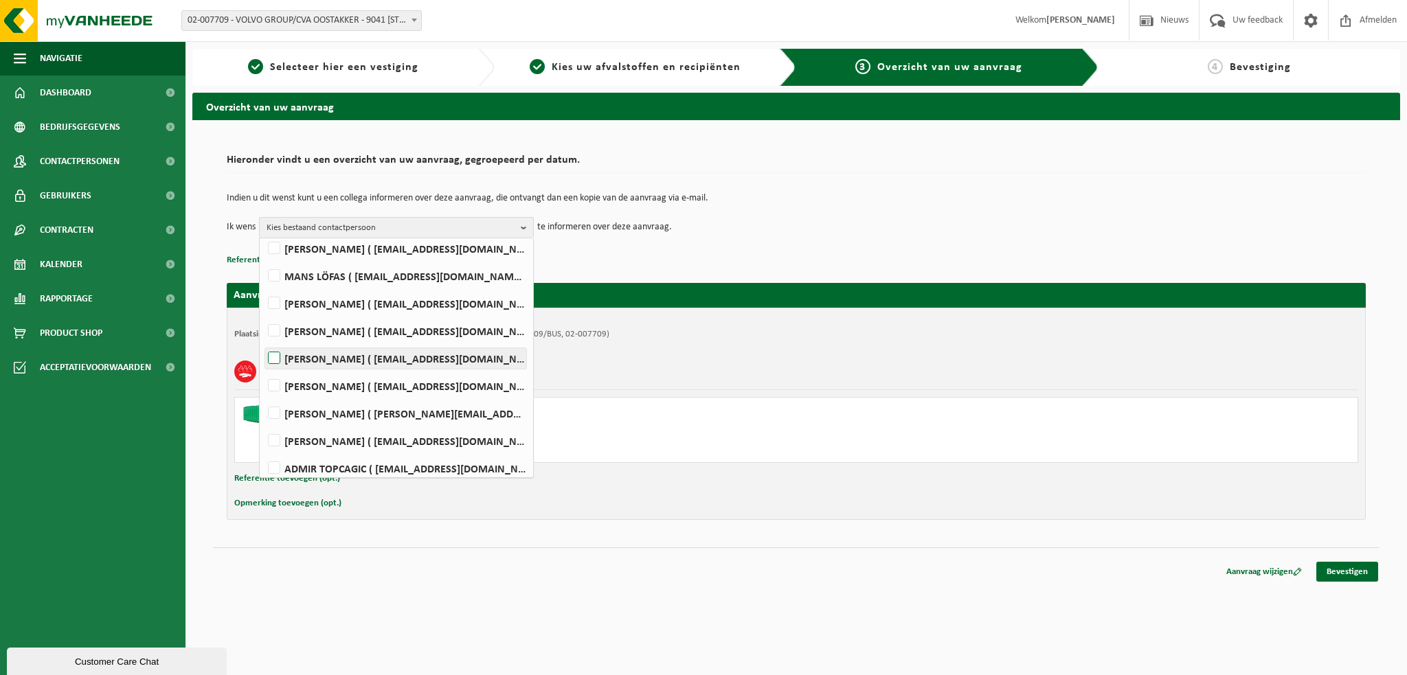
click at [275, 353] on label "FARID NACIRI ( farid.naciri@volvo.com )" at bounding box center [395, 358] width 261 height 21
click at [263, 342] on input "FARID NACIRI ( farid.naciri@volvo.com )" at bounding box center [263, 341] width 1 height 1
checkbox input "true"
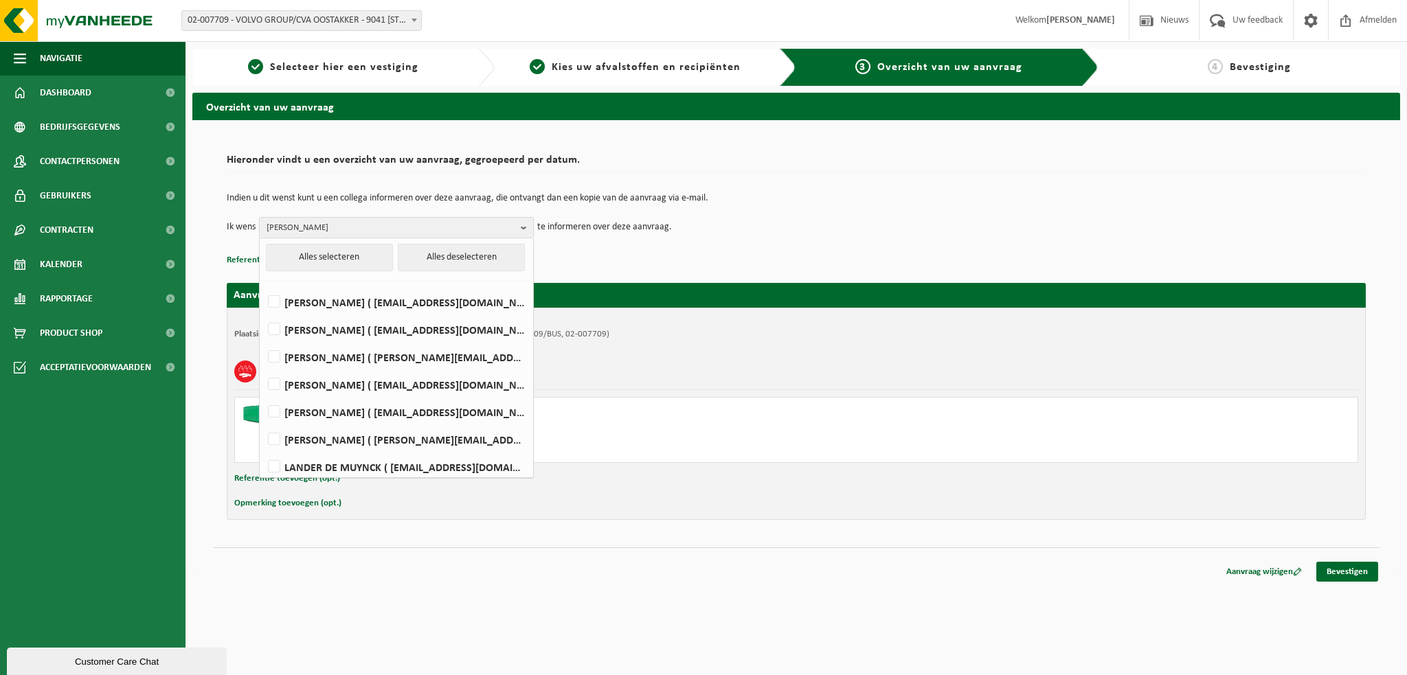
scroll to position [0, 0]
click at [1326, 572] on link "Bevestigen" at bounding box center [1348, 572] width 62 height 20
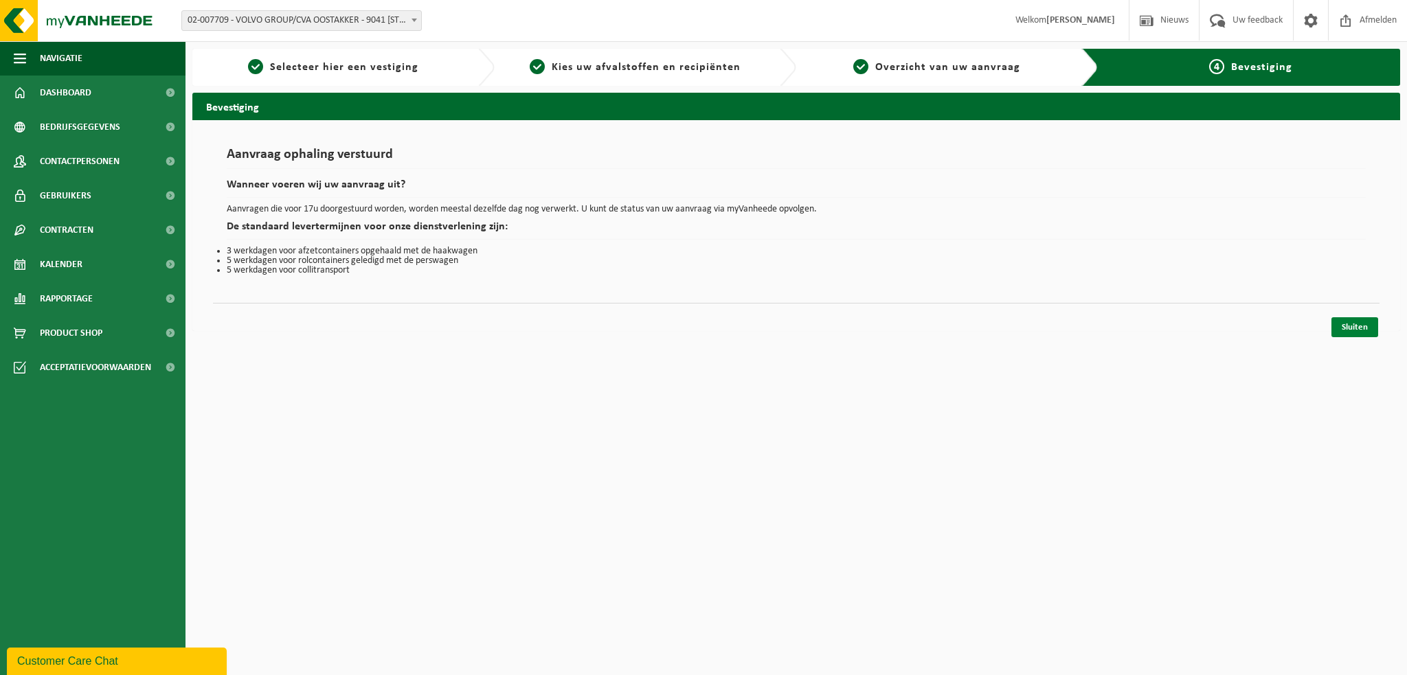
click at [1355, 327] on link "Sluiten" at bounding box center [1355, 327] width 47 height 20
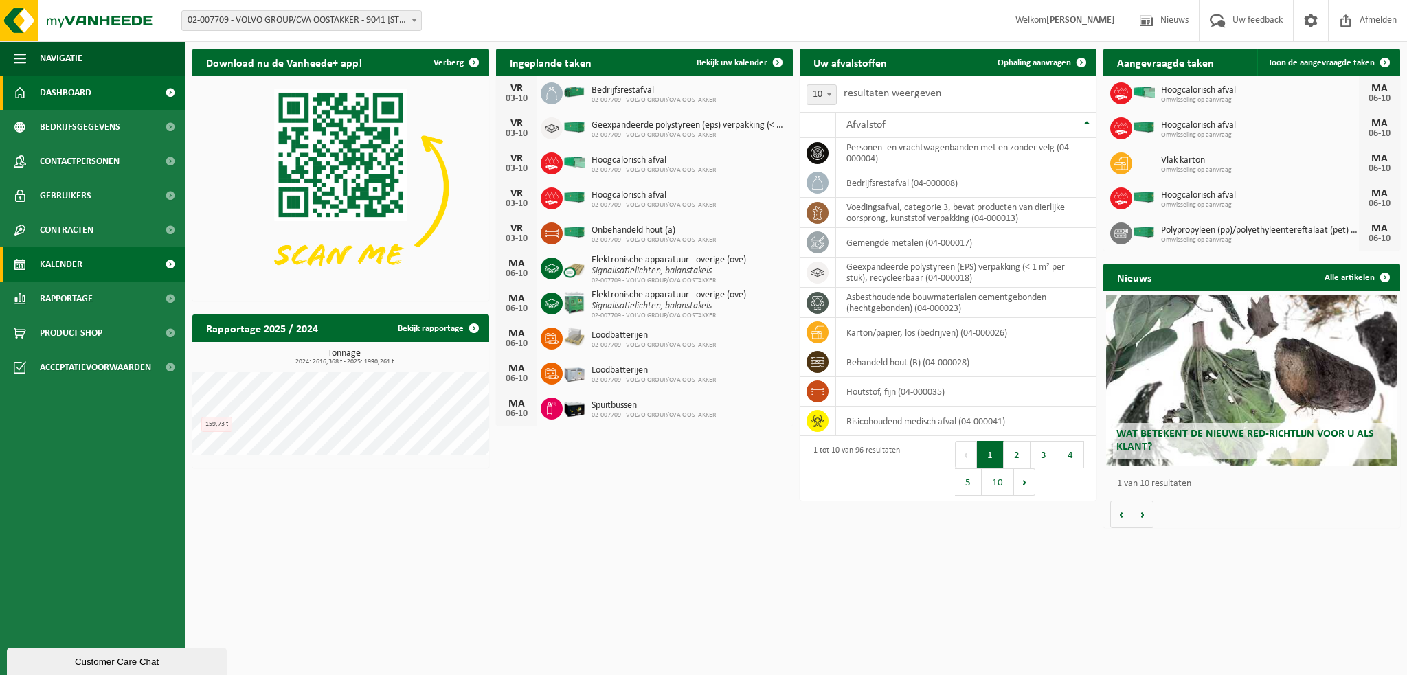
click at [49, 274] on span "Kalender" at bounding box center [61, 264] width 43 height 34
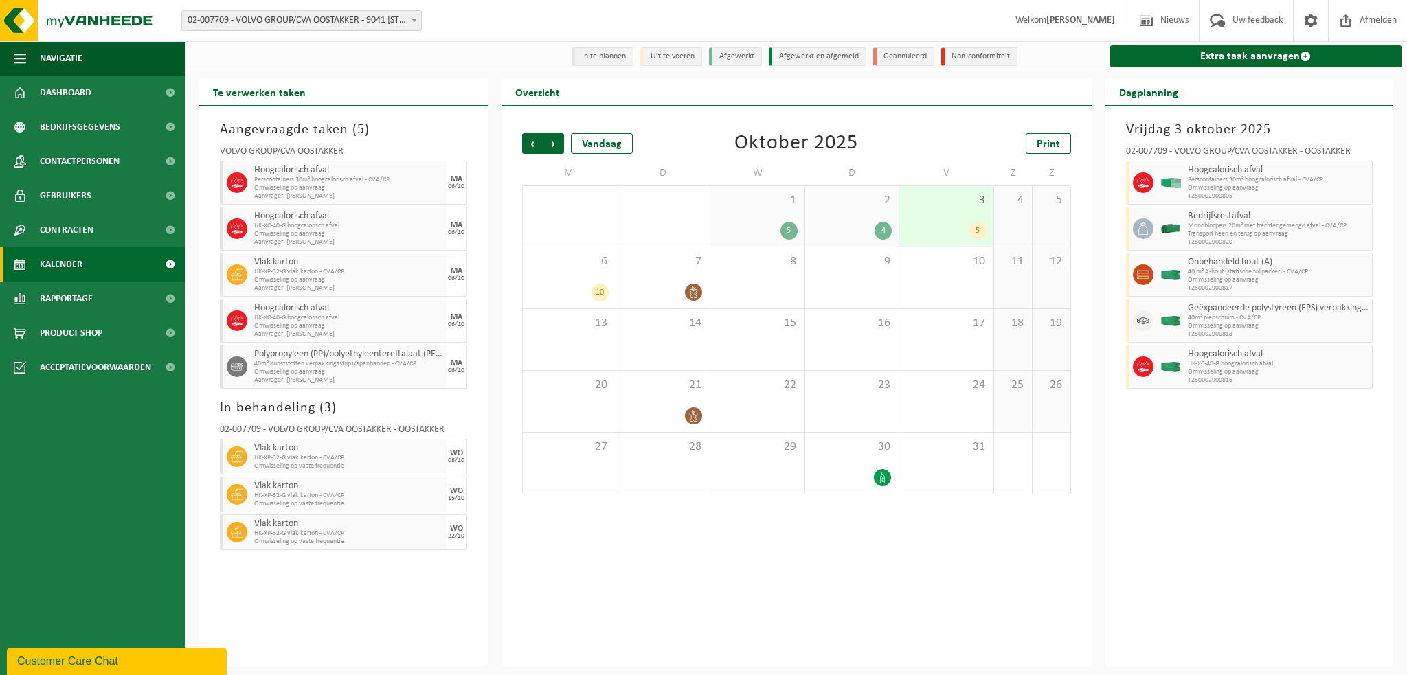
click at [416, 192] on span "Omwisseling op aanvraag" at bounding box center [348, 188] width 189 height 8
click at [418, 21] on span at bounding box center [414, 20] width 14 height 18
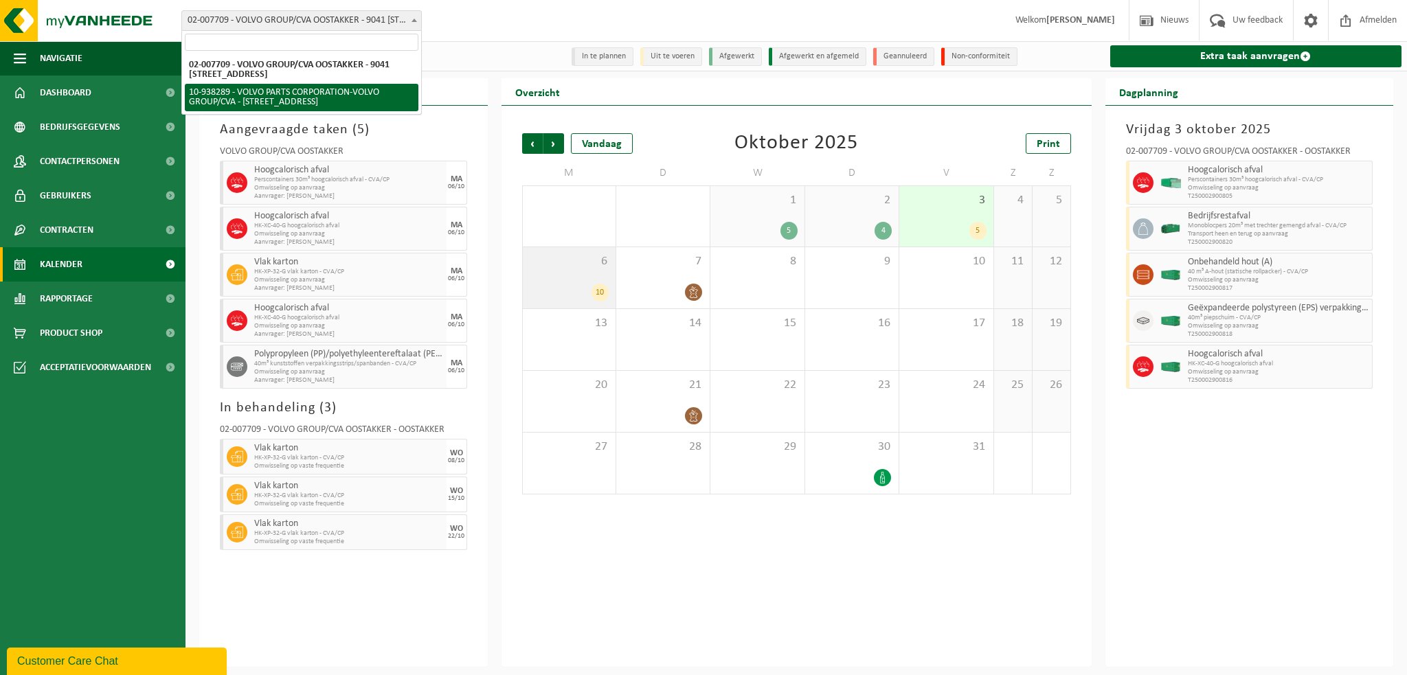
click at [566, 278] on div "6 10" at bounding box center [569, 277] width 93 height 61
